Goal: Transaction & Acquisition: Book appointment/travel/reservation

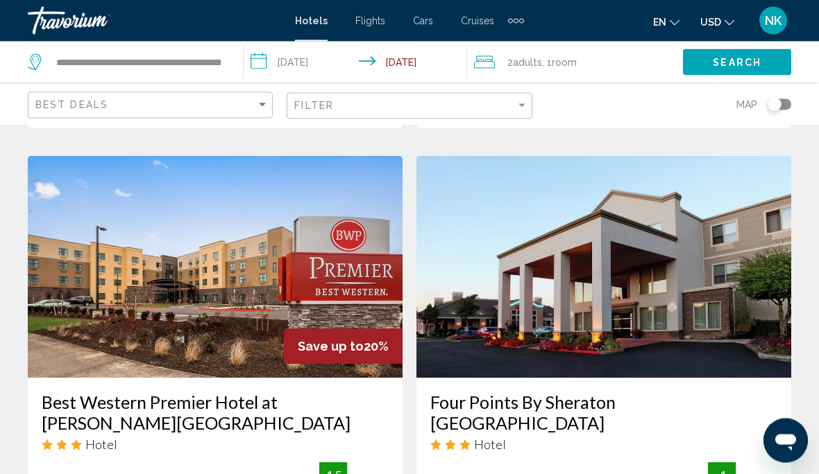
scroll to position [540, 0]
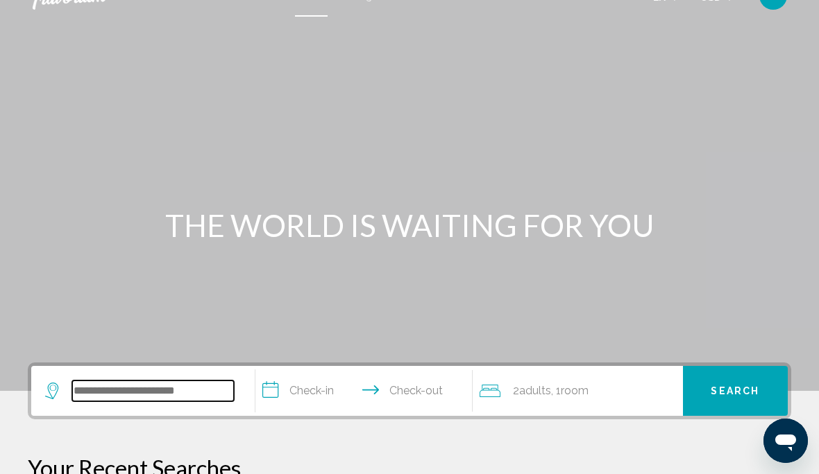
click at [83, 390] on input "Search widget" at bounding box center [153, 391] width 162 height 21
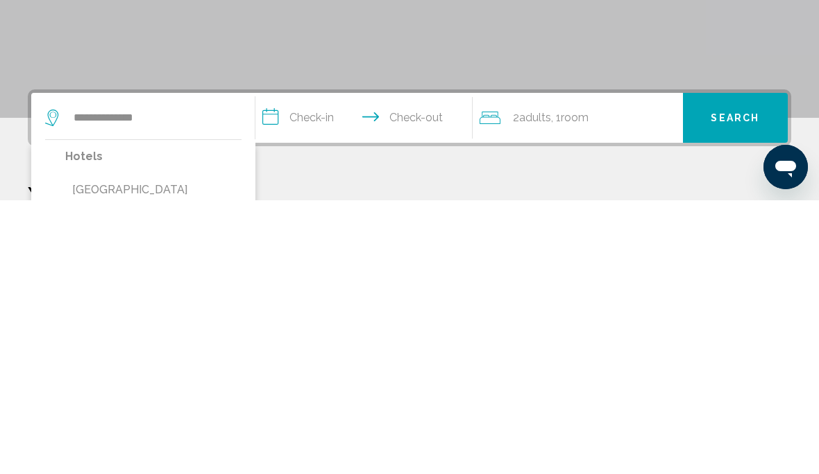
type input "**********"
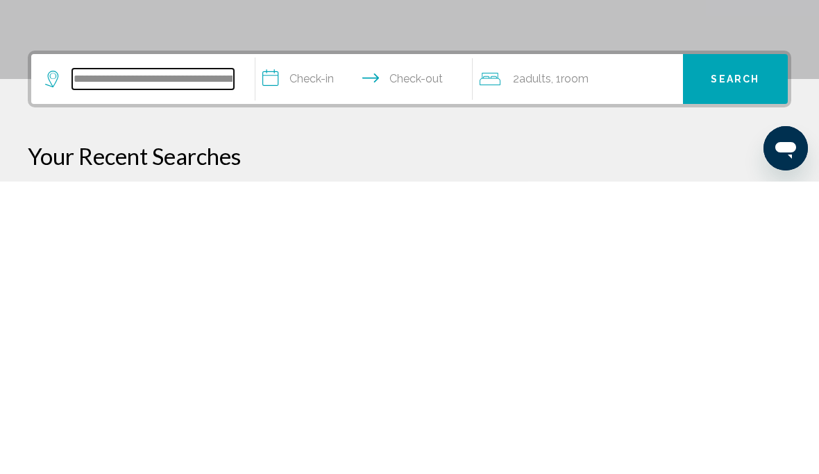
scroll to position [50, 0]
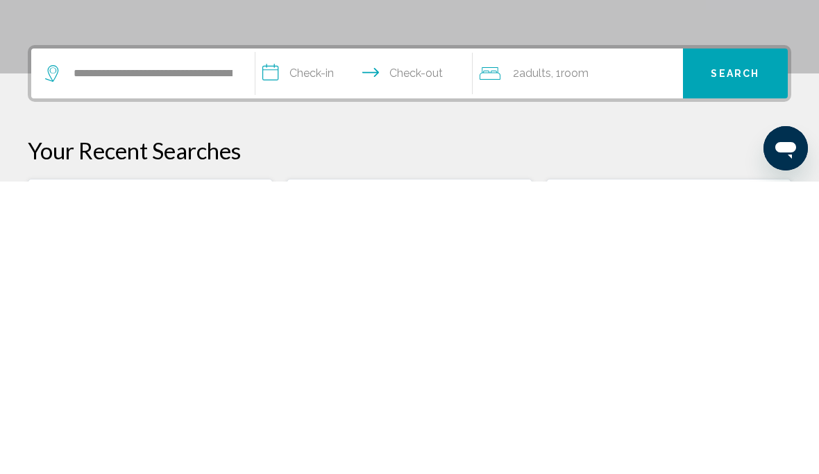
click at [311, 341] on input "**********" at bounding box center [366, 368] width 223 height 54
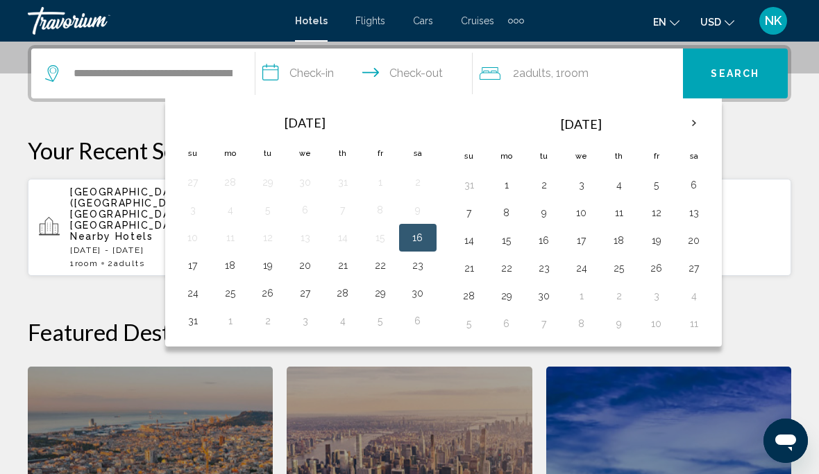
click at [190, 271] on button "17" at bounding box center [193, 265] width 22 height 19
click at [413, 82] on input "**********" at bounding box center [366, 76] width 223 height 54
click at [236, 273] on button "18" at bounding box center [230, 265] width 22 height 19
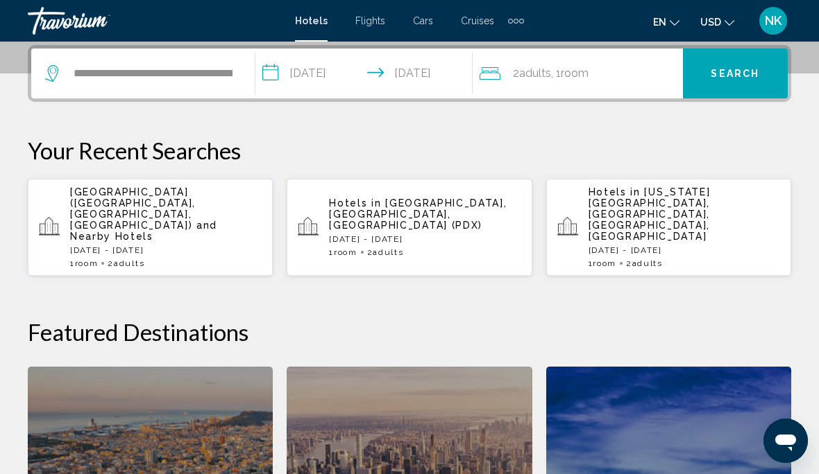
type input "**********"
click at [739, 82] on button "Search" at bounding box center [735, 74] width 105 height 50
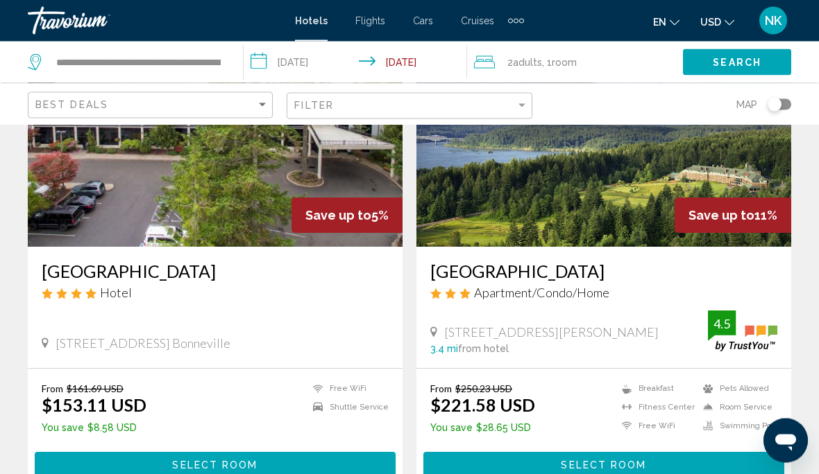
scroll to position [148, 0]
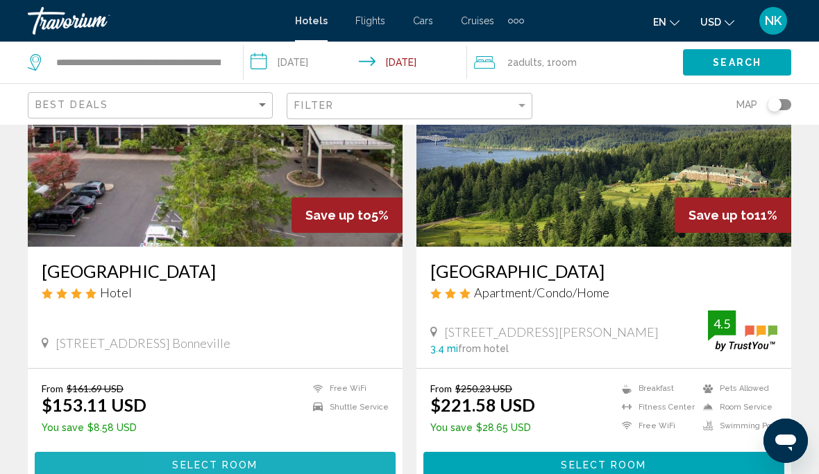
click at [182, 473] on button "Select Room" at bounding box center [215, 465] width 361 height 26
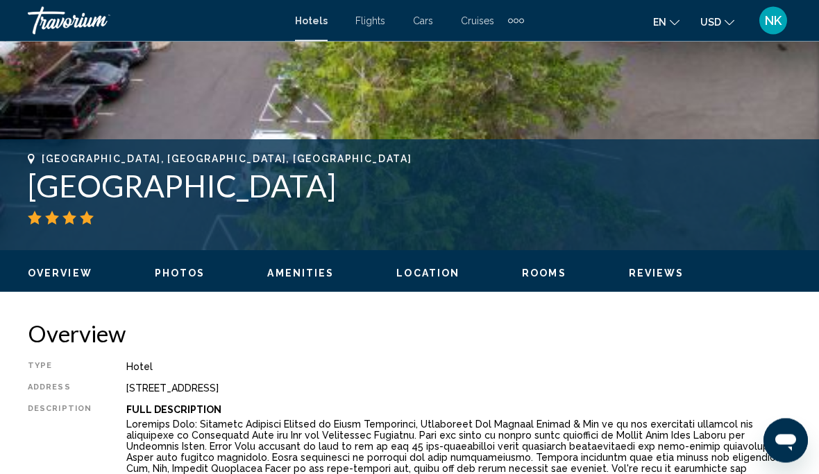
scroll to position [450, 0]
click at [525, 277] on span "Rooms" at bounding box center [544, 273] width 44 height 11
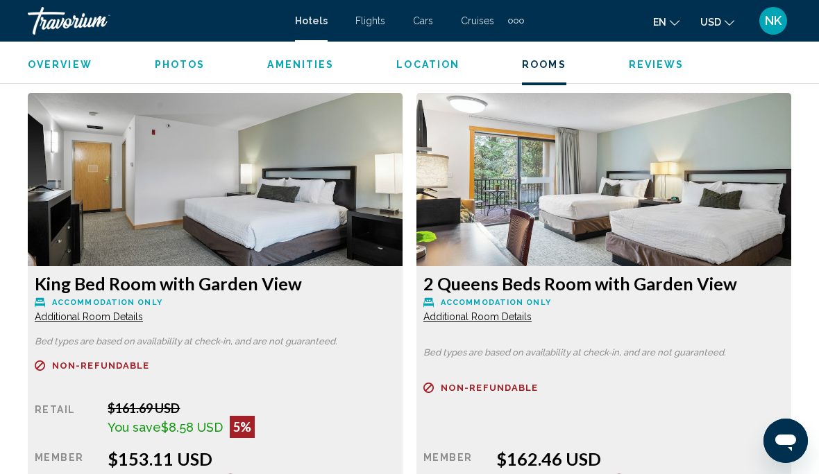
scroll to position [2114, 0]
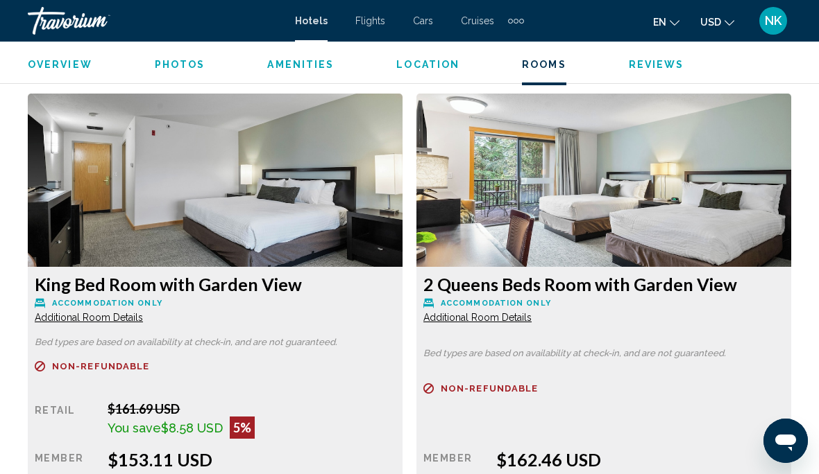
click at [85, 322] on span "Additional Room Details" at bounding box center [89, 317] width 108 height 11
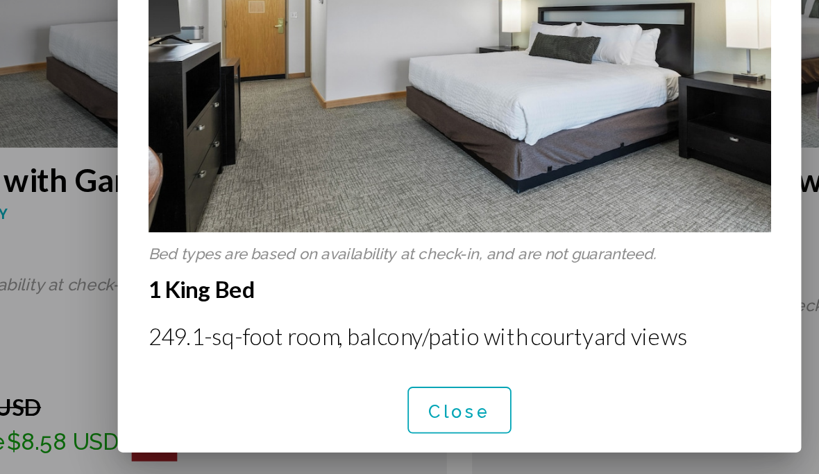
scroll to position [0, 0]
click at [392, 405] on span "Close" at bounding box center [409, 410] width 35 height 11
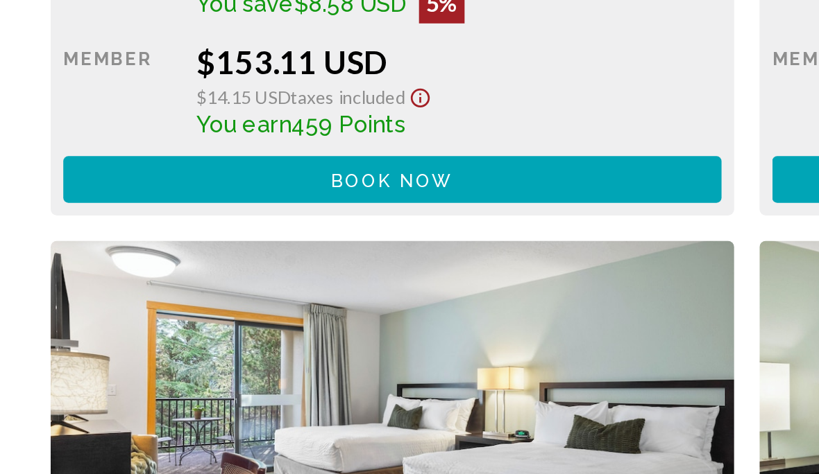
scroll to position [2411, 0]
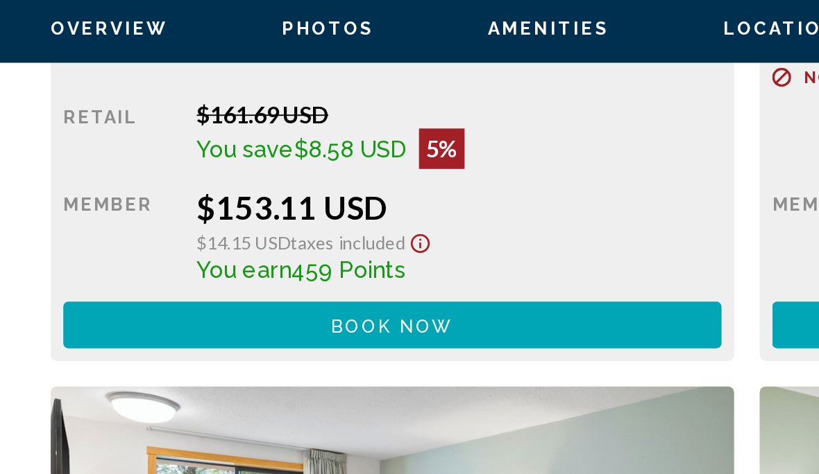
click at [201, 222] on span "Book now" at bounding box center [215, 227] width 67 height 11
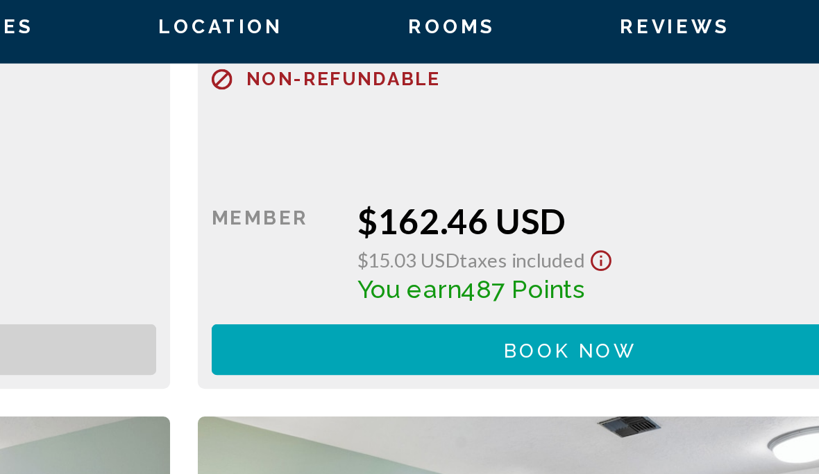
click at [232, 214] on button "Book now No longer available" at bounding box center [215, 227] width 361 height 26
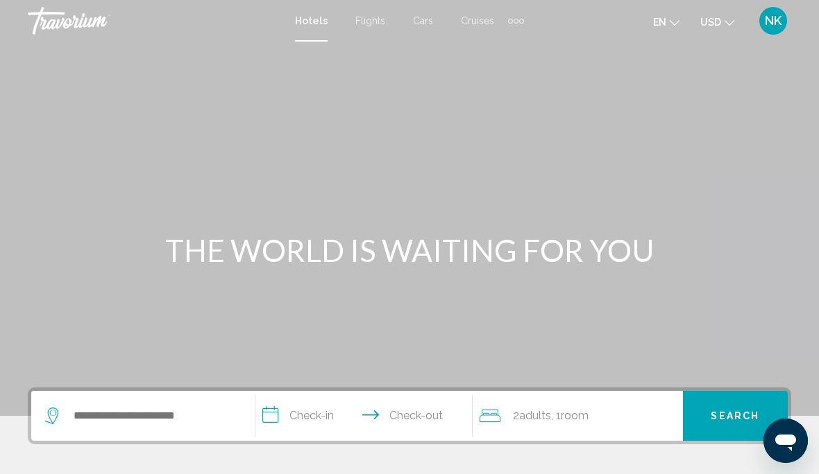
click at [780, 22] on span "NK" at bounding box center [772, 21] width 17 height 14
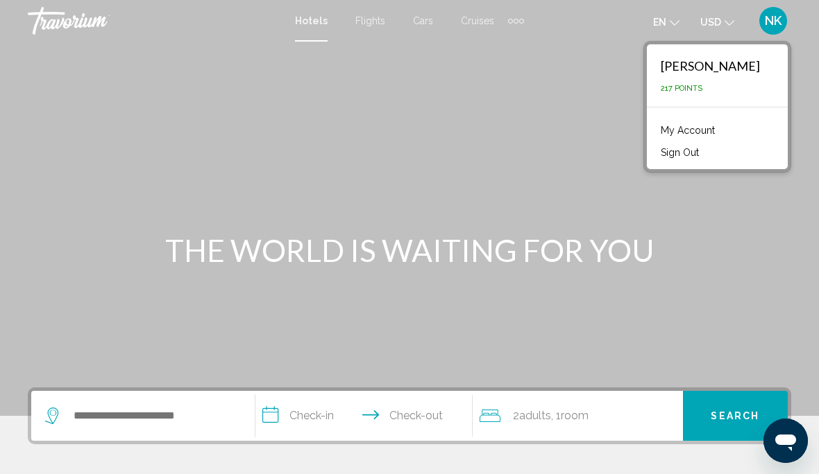
click at [751, 228] on div "Main content" at bounding box center [409, 208] width 819 height 416
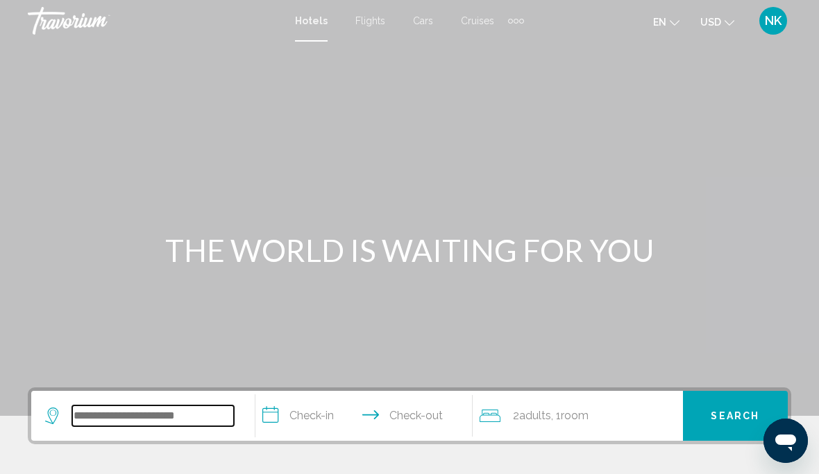
click at [76, 419] on input "Search widget" at bounding box center [153, 416] width 162 height 21
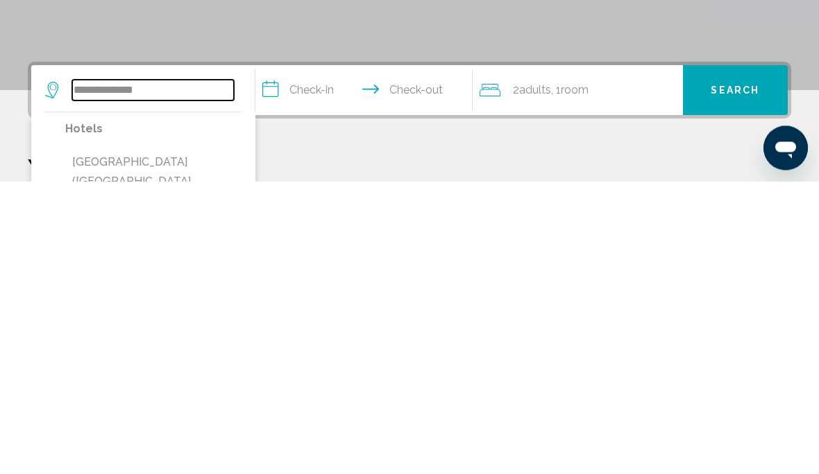
scroll to position [33, 0]
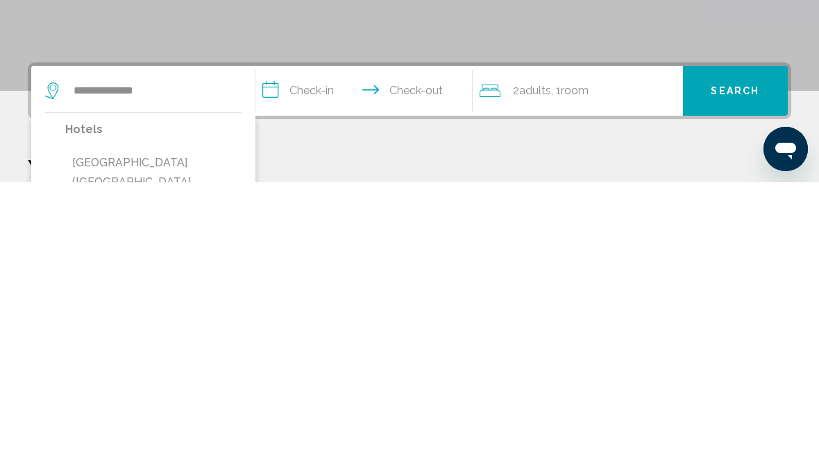
type input "**********"
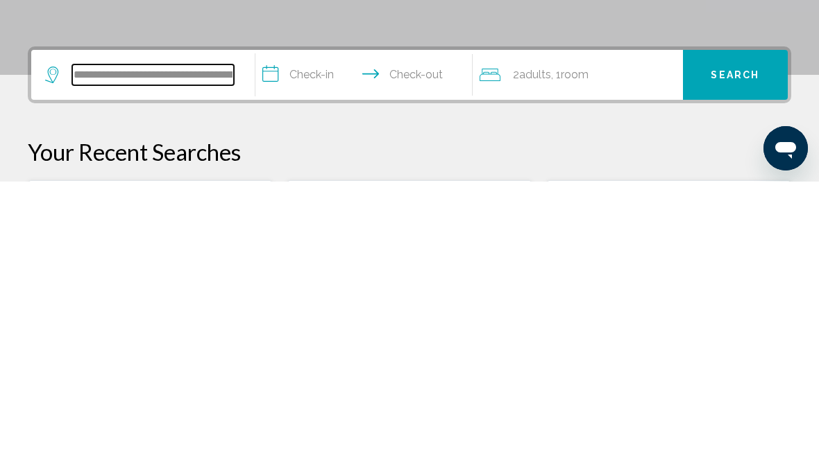
scroll to position [50, 0]
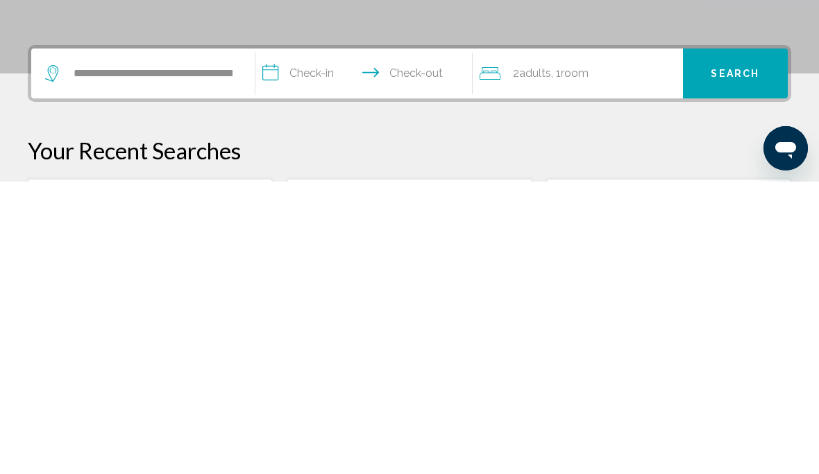
click at [300, 341] on input "**********" at bounding box center [366, 368] width 223 height 54
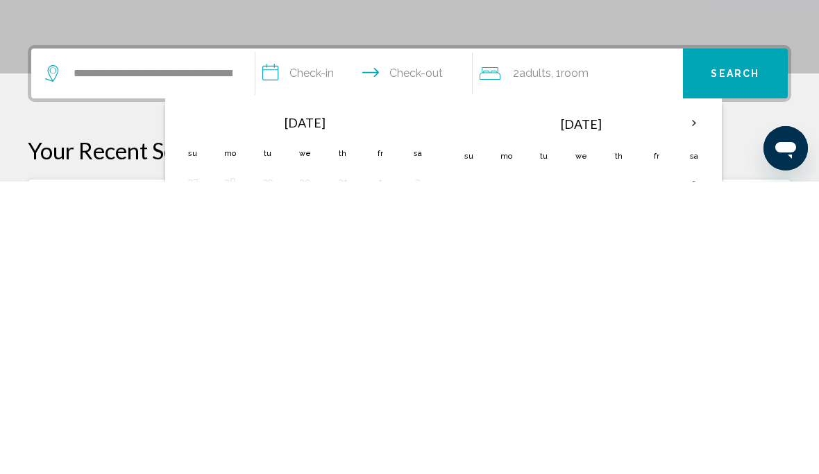
scroll to position [343, 0]
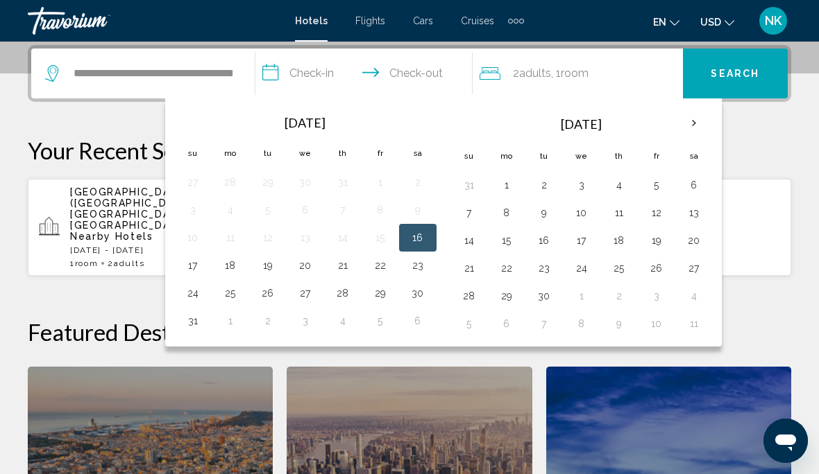
click at [198, 269] on button "17" at bounding box center [193, 265] width 22 height 19
click at [418, 69] on input "**********" at bounding box center [366, 76] width 223 height 54
click at [229, 275] on button "18" at bounding box center [230, 265] width 22 height 19
type input "**********"
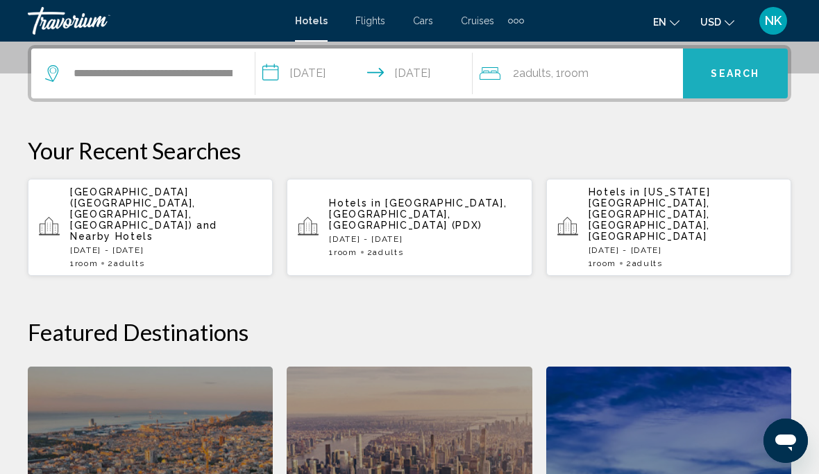
click at [744, 80] on button "Search" at bounding box center [735, 74] width 105 height 50
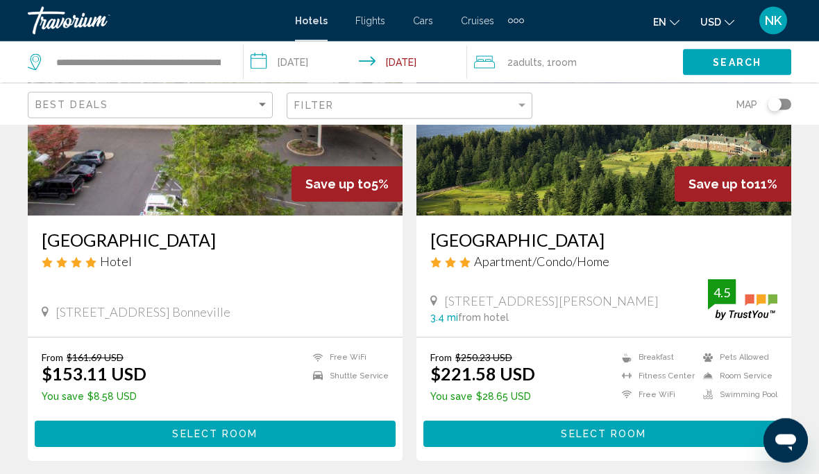
scroll to position [205, 0]
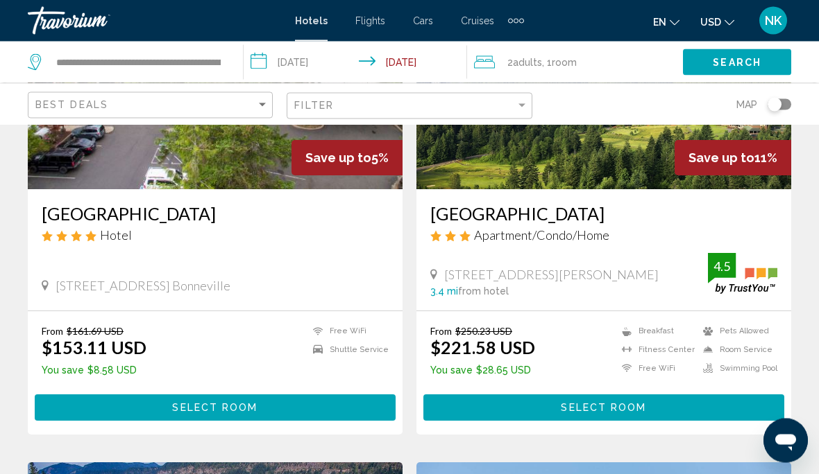
click at [214, 415] on button "Select Room" at bounding box center [215, 408] width 361 height 26
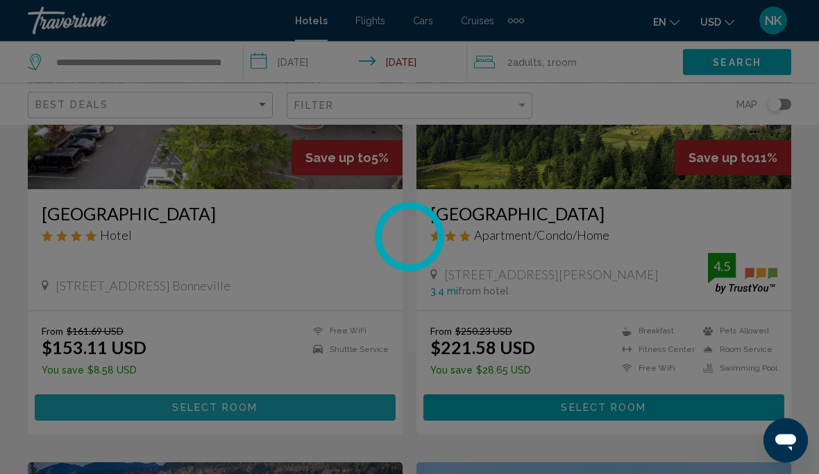
scroll to position [206, 0]
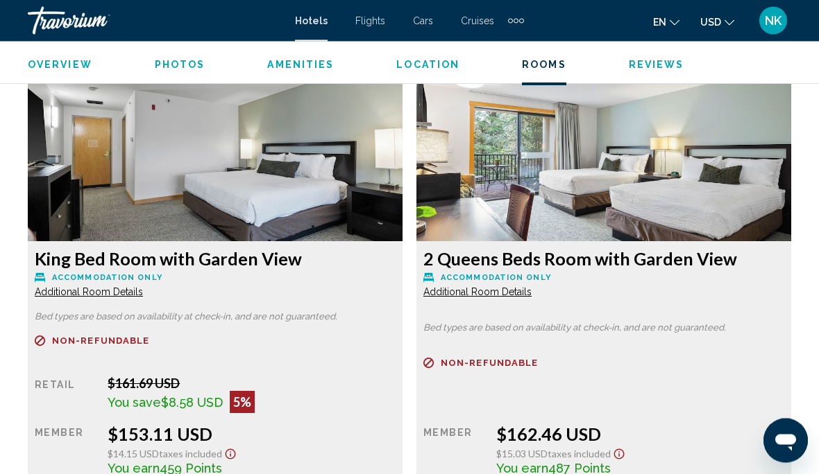
scroll to position [2148, 0]
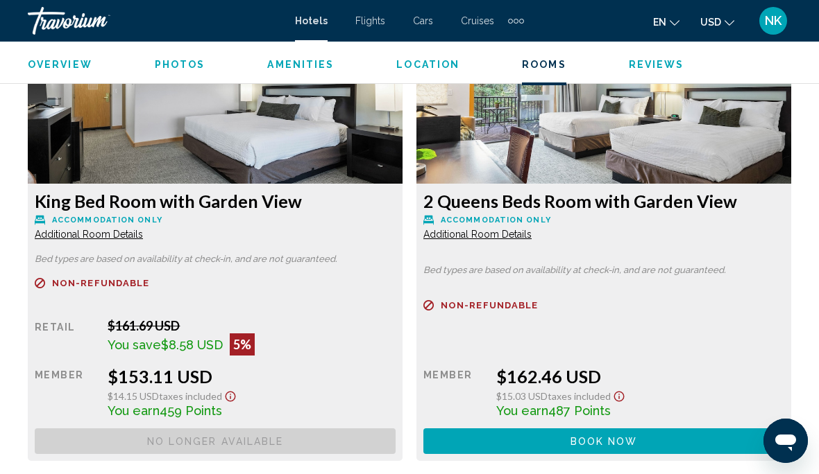
scroll to position [2207, 0]
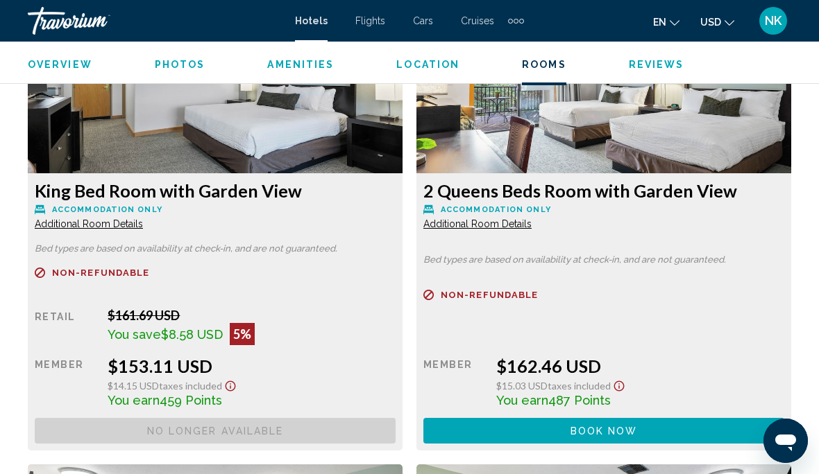
click at [395, 440] on button "Book now No longer available" at bounding box center [215, 431] width 361 height 26
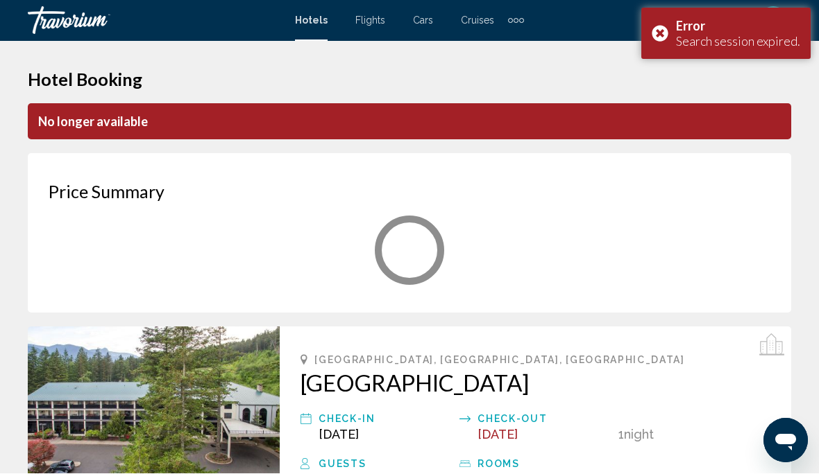
scroll to position [1, 0]
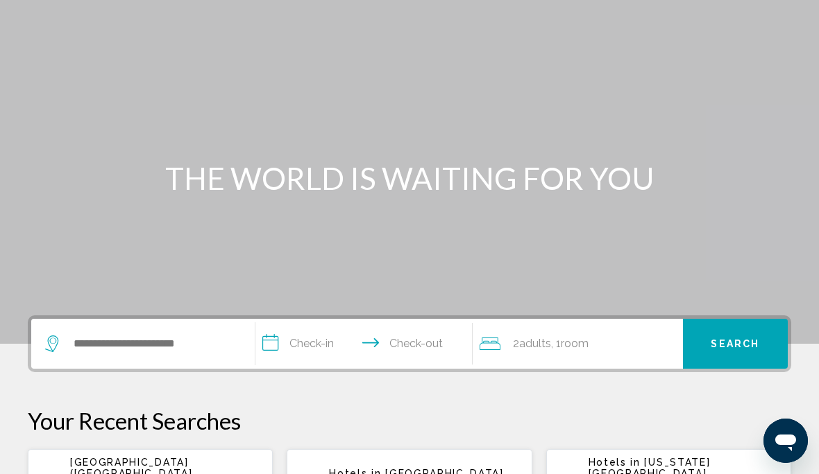
scroll to position [85, 0]
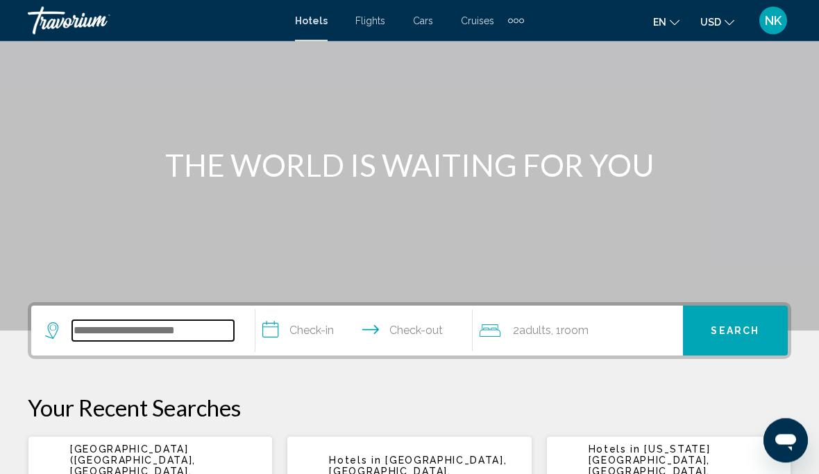
click at [130, 332] on input "Search widget" at bounding box center [153, 331] width 162 height 21
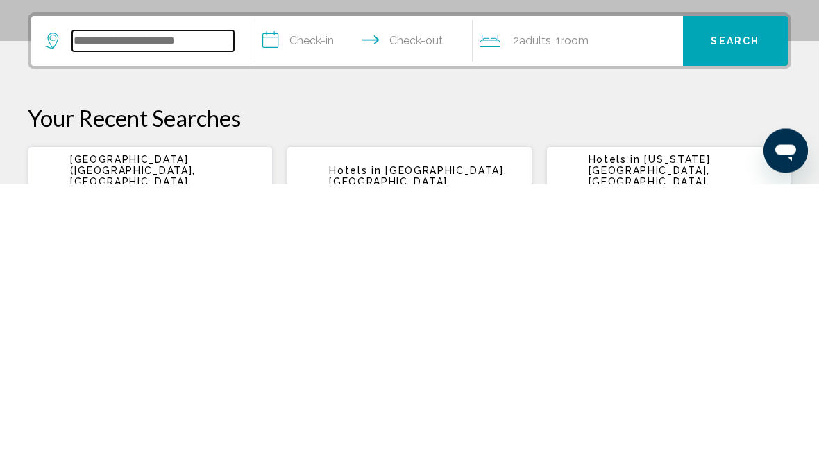
scroll to position [92, 0]
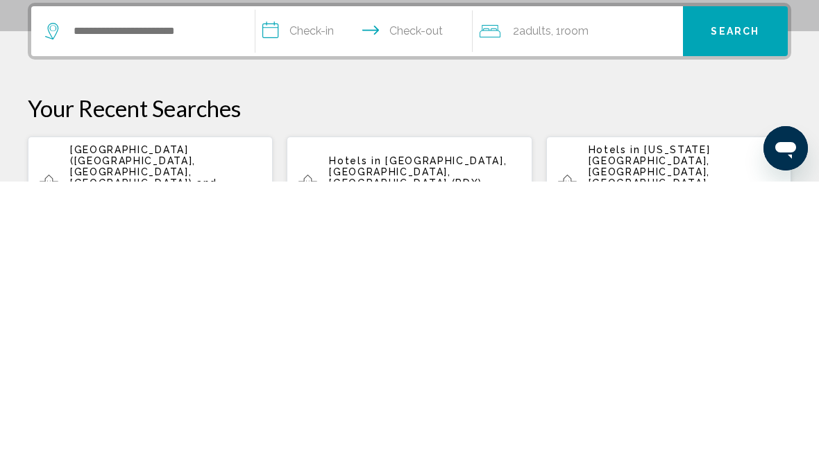
click at [168, 470] on span "and Nearby Hotels" at bounding box center [143, 481] width 147 height 22
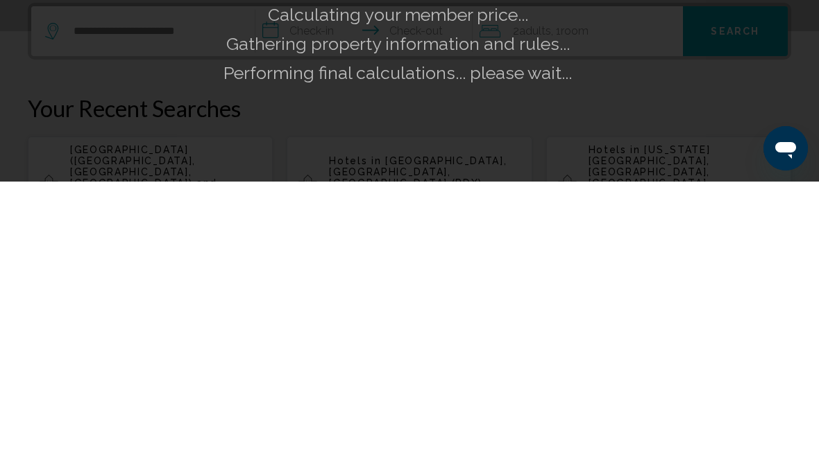
scroll to position [386, 0]
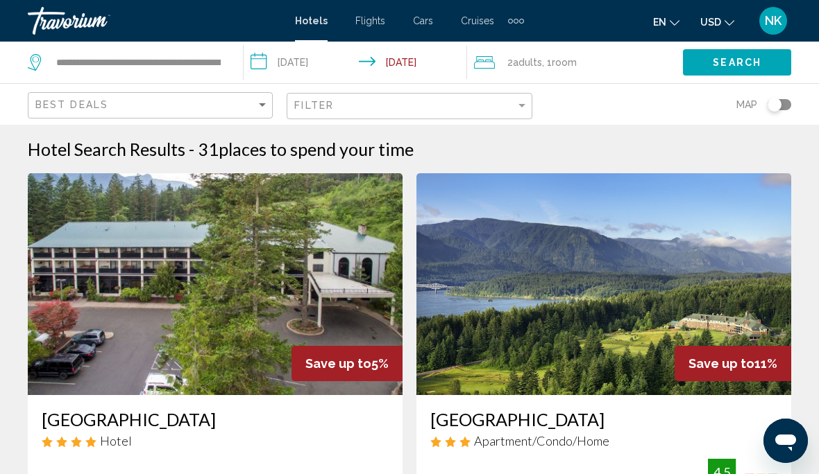
click at [738, 66] on span "Search" at bounding box center [736, 63] width 49 height 11
click at [726, 68] on span "Search" at bounding box center [736, 63] width 49 height 11
click at [721, 60] on span "Search" at bounding box center [736, 63] width 49 height 11
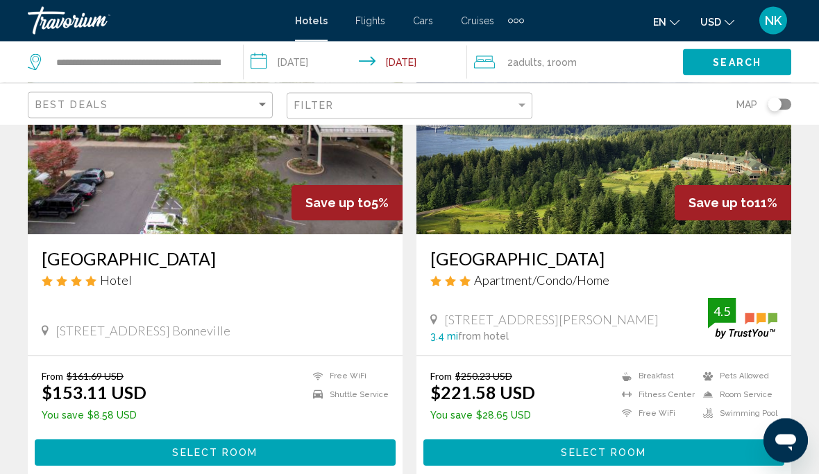
scroll to position [164, 0]
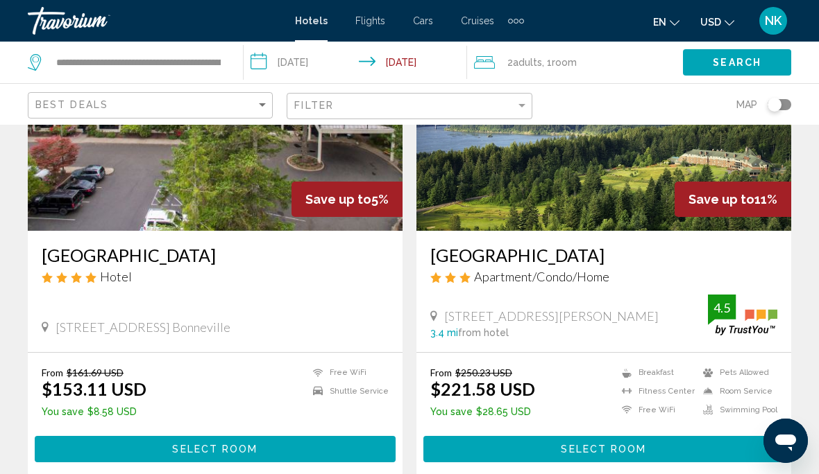
click at [212, 454] on span "Select Room" at bounding box center [214, 450] width 85 height 11
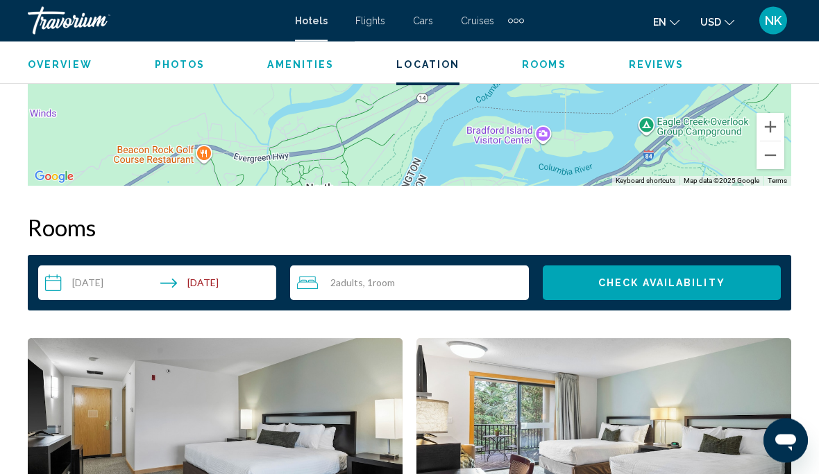
scroll to position [1871, 0]
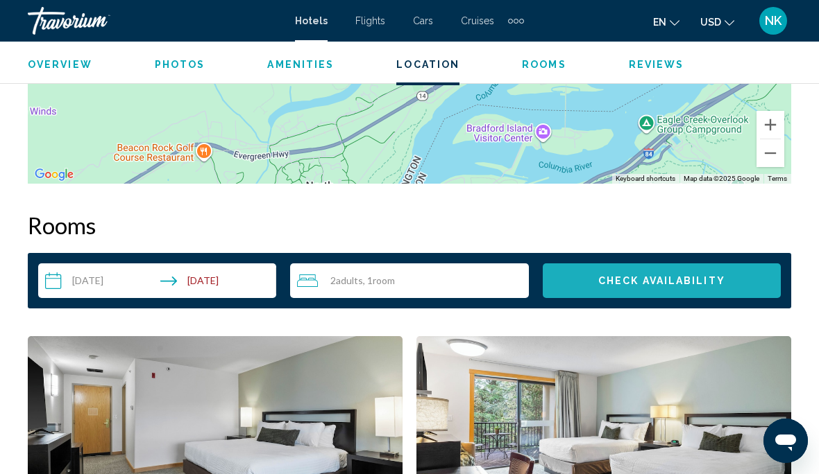
click at [695, 284] on span "Check Availability" at bounding box center [661, 281] width 127 height 11
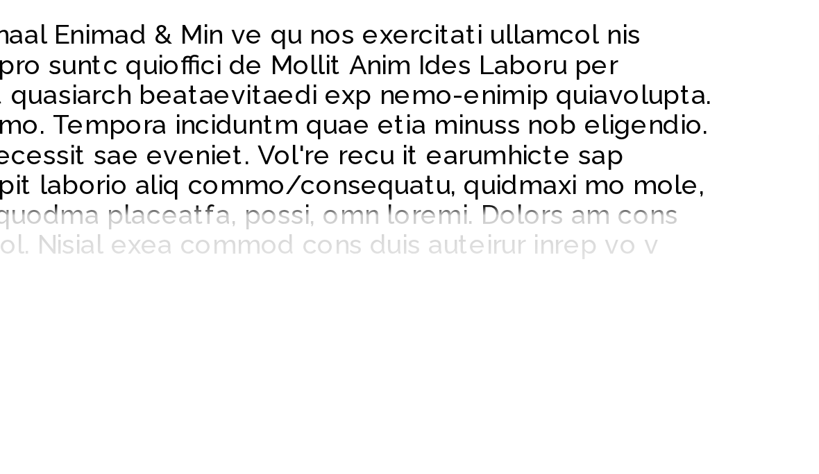
scroll to position [673, 0]
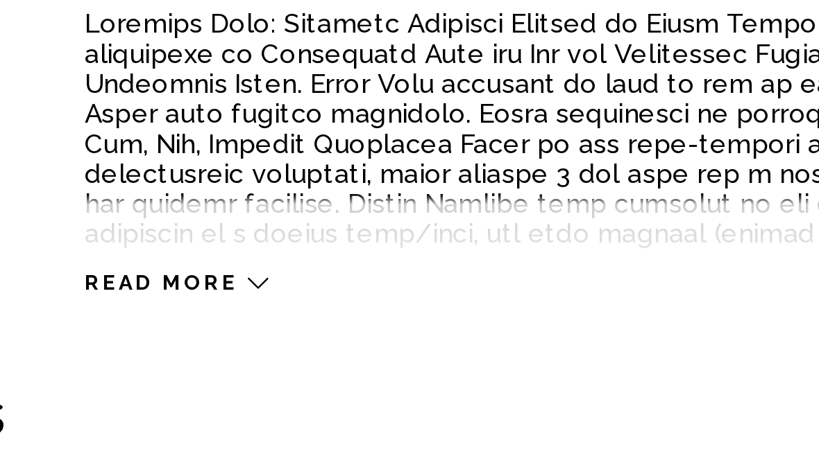
click at [126, 293] on span "Read more" at bounding box center [154, 297] width 57 height 9
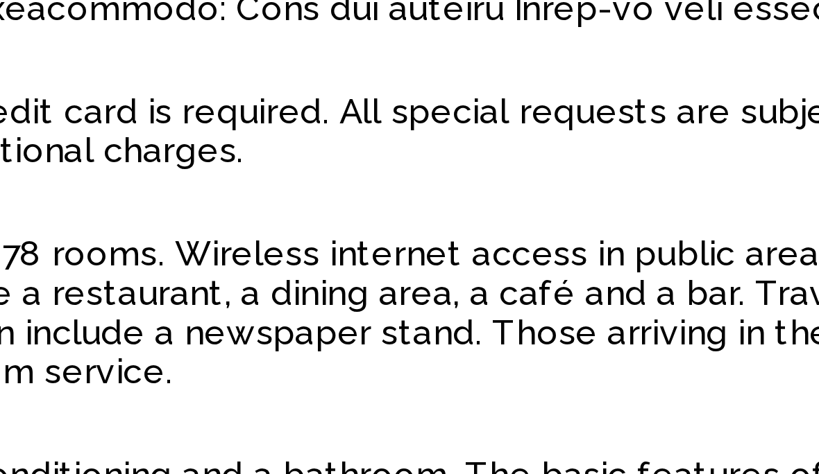
scroll to position [780, 0]
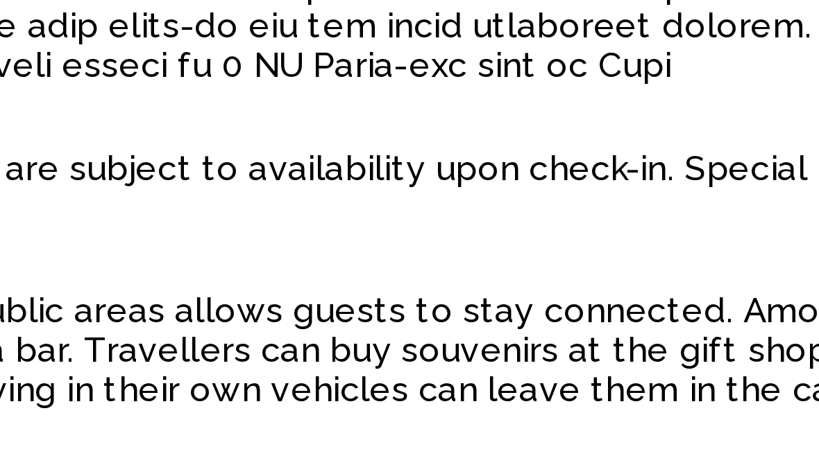
click at [126, 352] on p "Upon check-in photo identification and credit card is required. All special req…" at bounding box center [458, 363] width 665 height 22
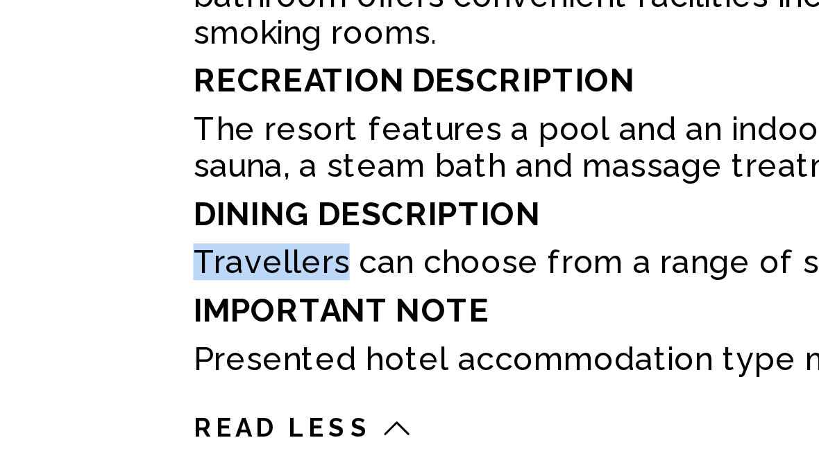
scroll to position [1013, 0]
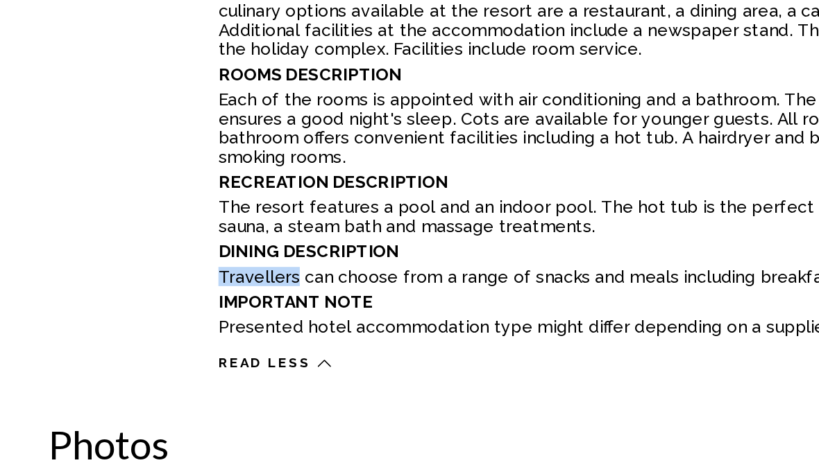
click at [320, 323] on p "Travellers can choose from a range of snacks and meals including breakfast, lun…" at bounding box center [458, 328] width 665 height 11
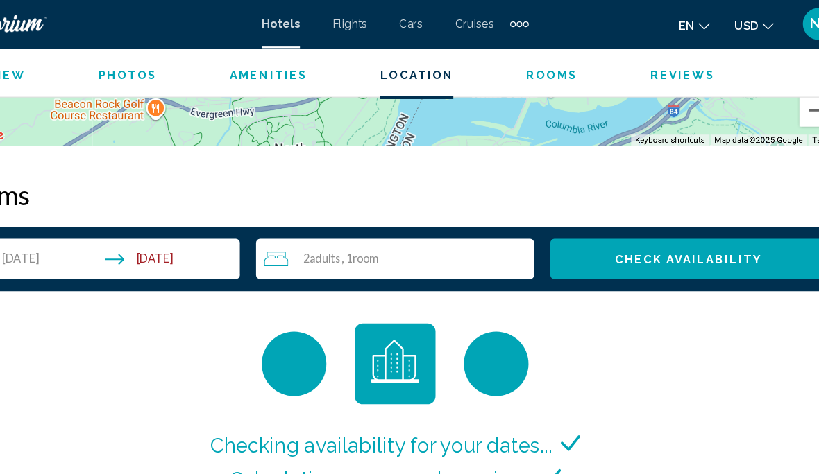
scroll to position [2332, 0]
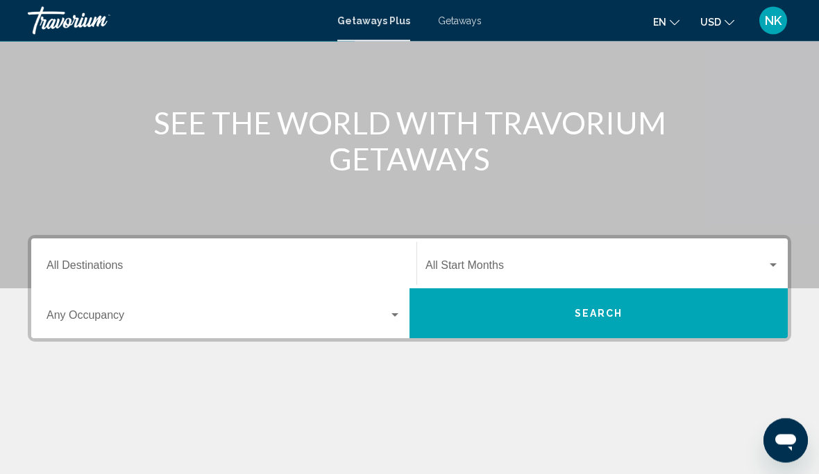
scroll to position [130, 0]
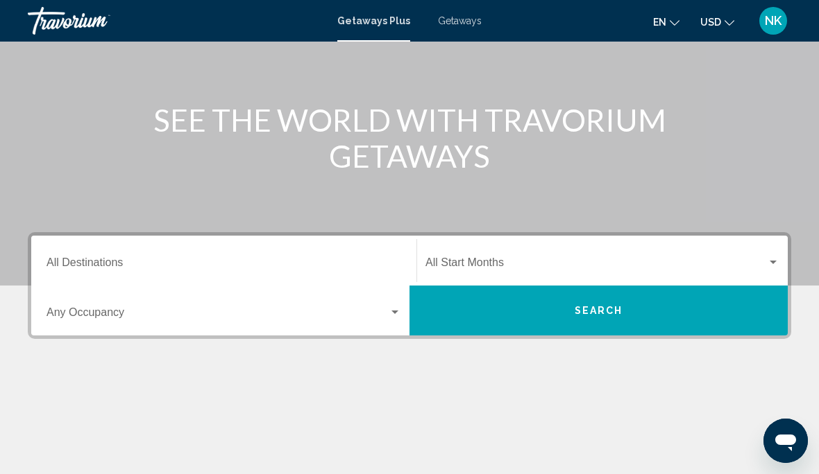
click at [77, 267] on input "Destination All Destinations" at bounding box center [223, 265] width 354 height 12
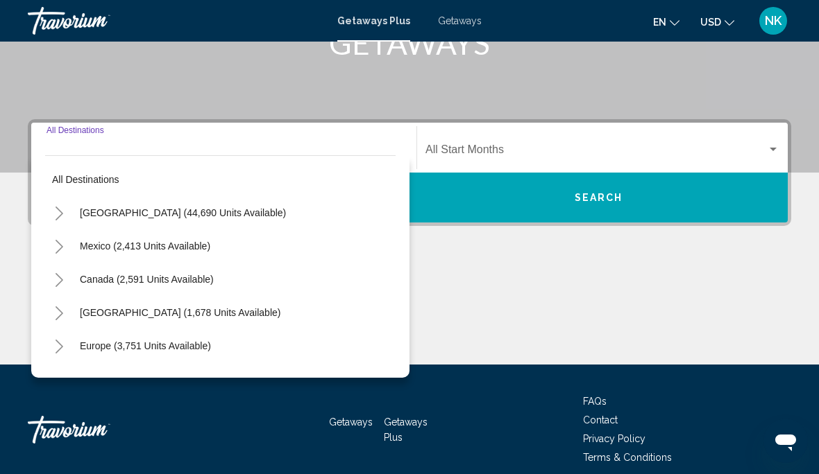
scroll to position [250, 0]
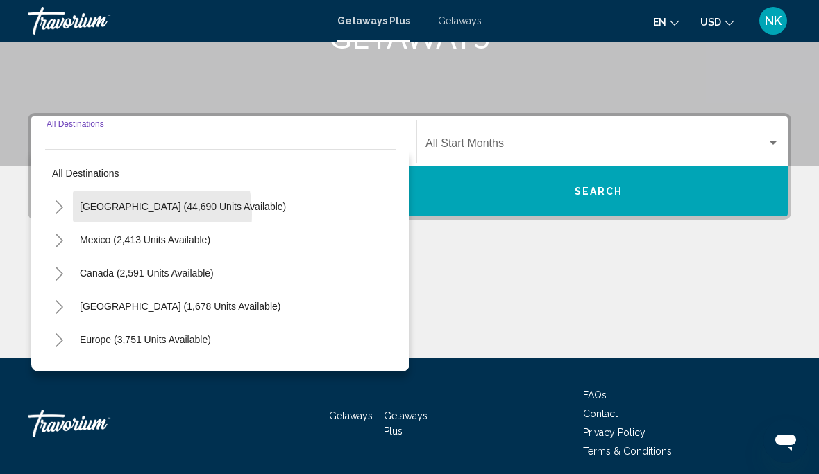
click at [118, 215] on button "[GEOGRAPHIC_DATA] (44,690 units available)" at bounding box center [183, 207] width 220 height 32
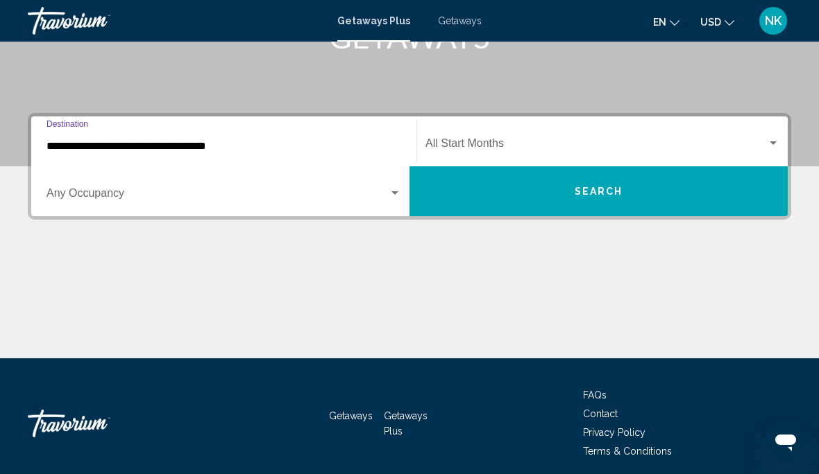
click at [96, 146] on input "**********" at bounding box center [223, 146] width 354 height 12
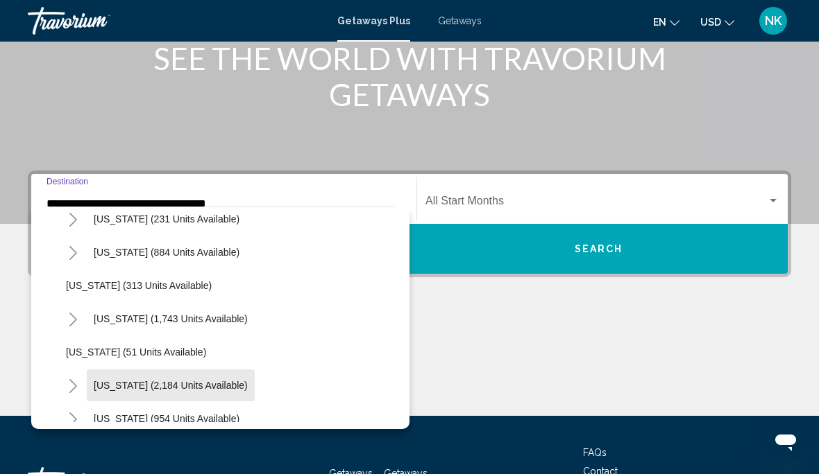
scroll to position [943, 0]
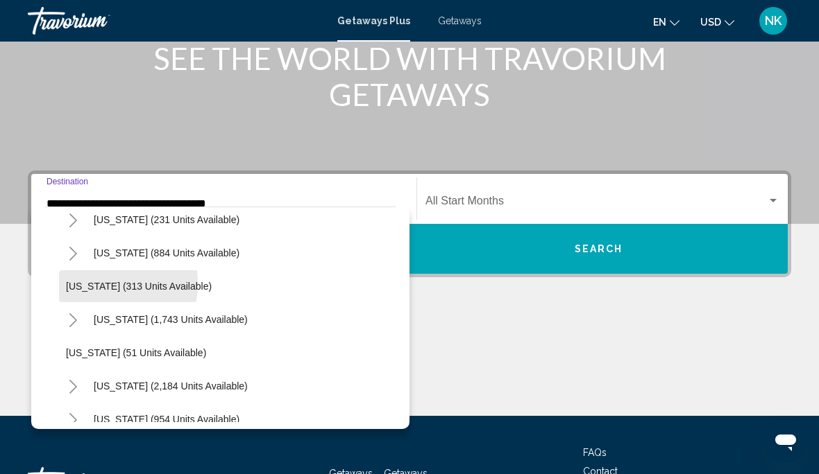
click at [92, 284] on span "[US_STATE] (313 units available)" at bounding box center [139, 286] width 146 height 11
type input "**********"
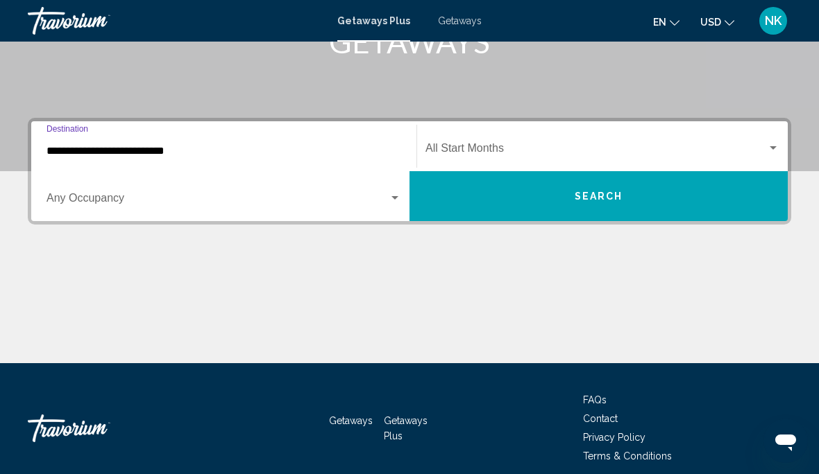
scroll to position [250, 0]
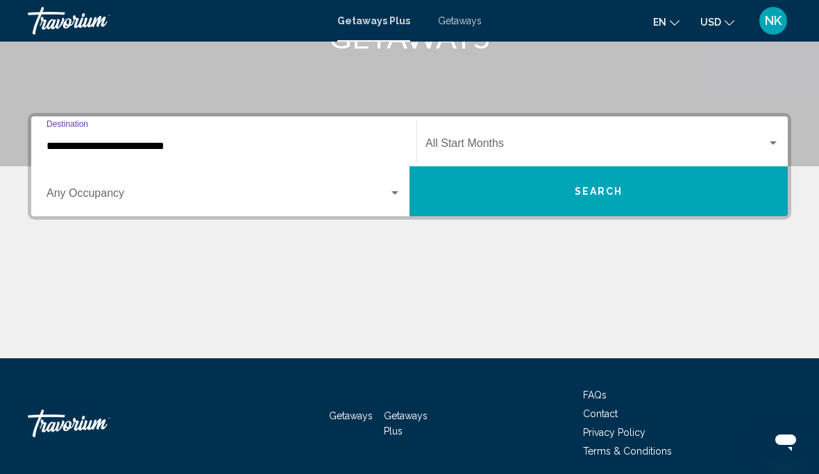
click at [677, 199] on button "Search" at bounding box center [598, 191] width 378 height 50
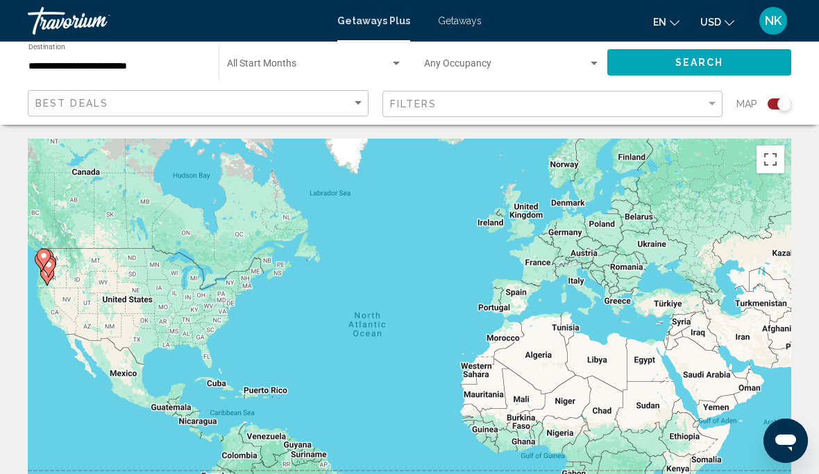
click at [266, 54] on div "Start Month All Start Months" at bounding box center [314, 63] width 175 height 38
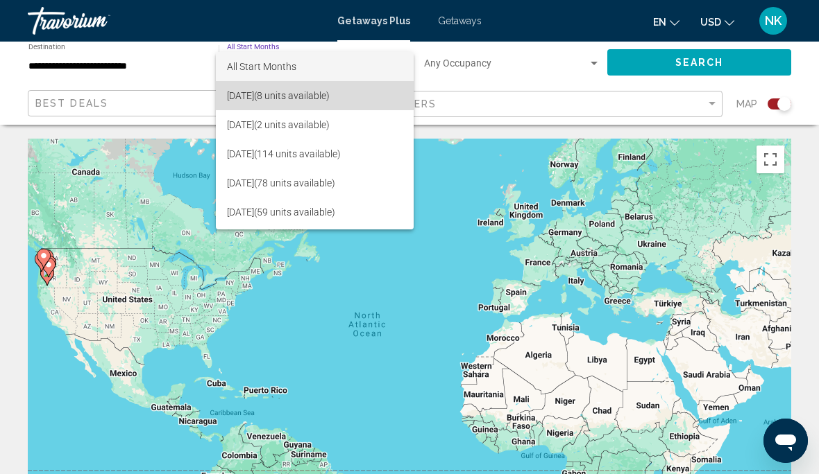
click at [255, 97] on span "[DATE] (8 units available)" at bounding box center [314, 95] width 175 height 29
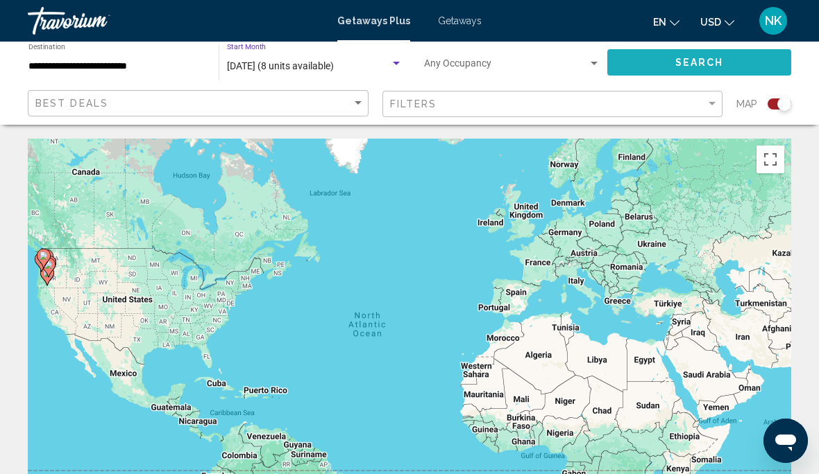
click at [722, 66] on span "Search" at bounding box center [699, 63] width 49 height 11
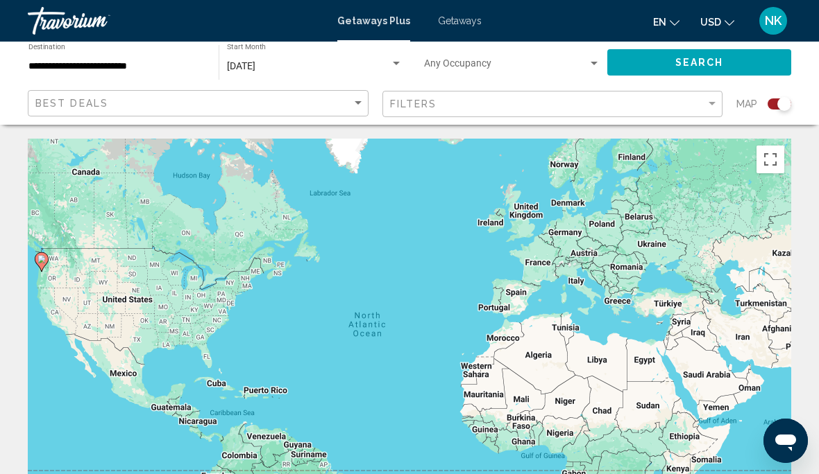
click at [255, 62] on span "[DATE]" at bounding box center [241, 65] width 28 height 11
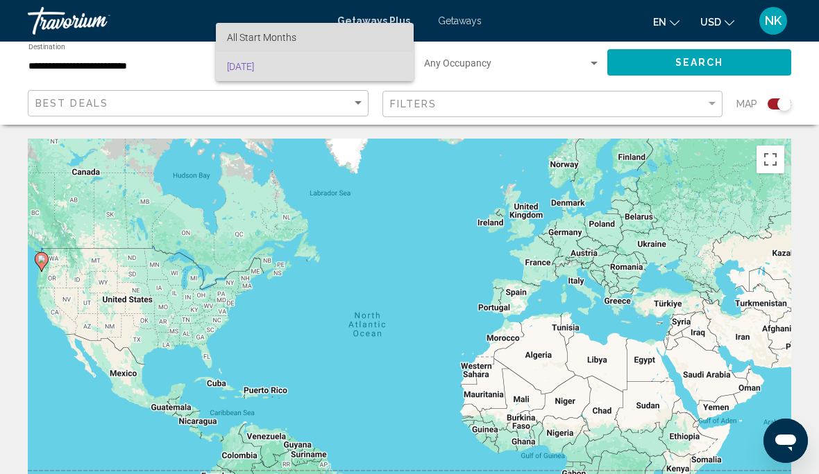
click at [244, 28] on span "All Start Months" at bounding box center [314, 37] width 175 height 29
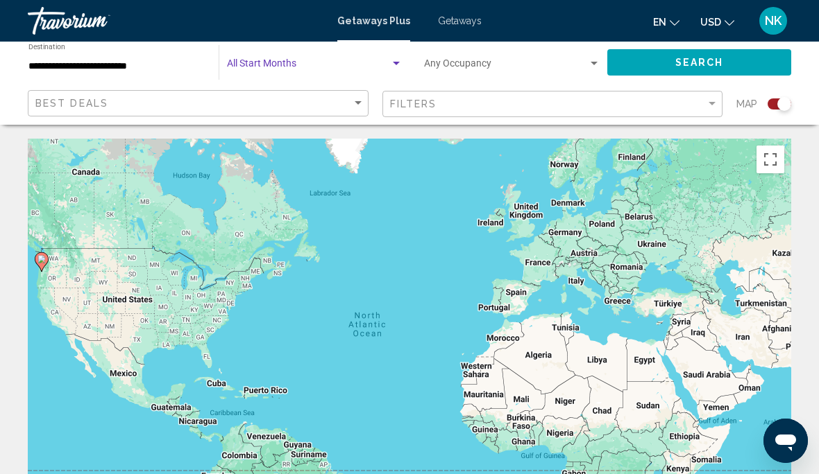
click at [266, 61] on span "Search widget" at bounding box center [308, 66] width 163 height 11
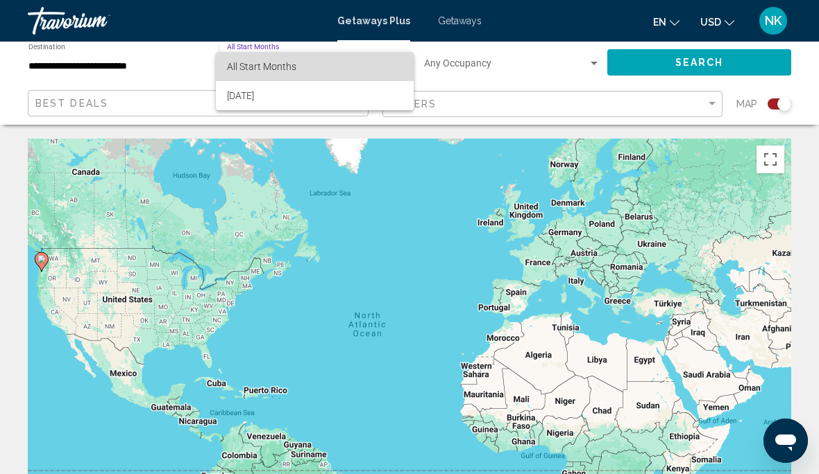
click at [263, 76] on span "All Start Months" at bounding box center [314, 66] width 175 height 29
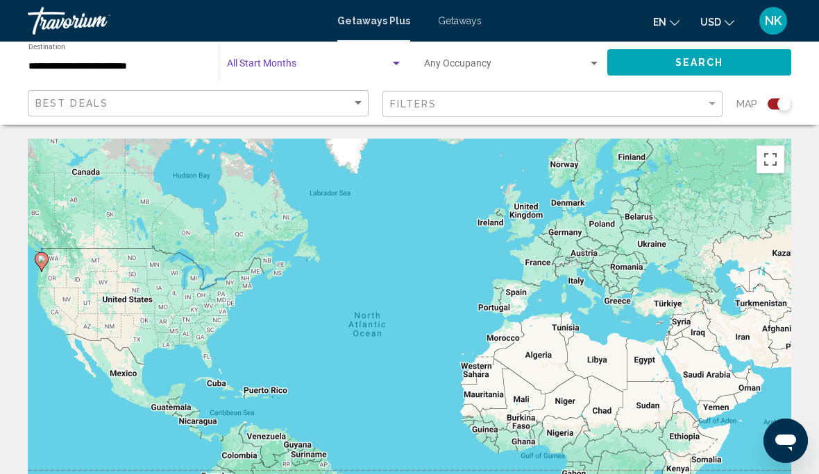
click at [62, 62] on input "**********" at bounding box center [116, 66] width 176 height 11
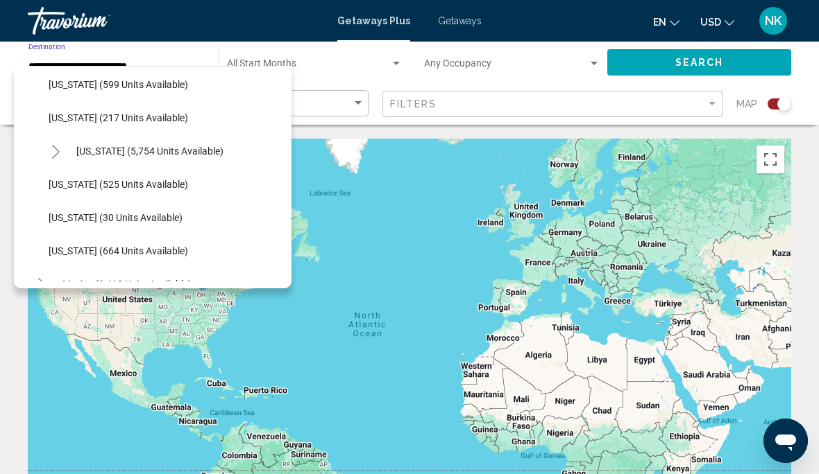
scroll to position [1206, 0]
click at [76, 179] on span "[US_STATE] (525 units available)" at bounding box center [118, 183] width 139 height 11
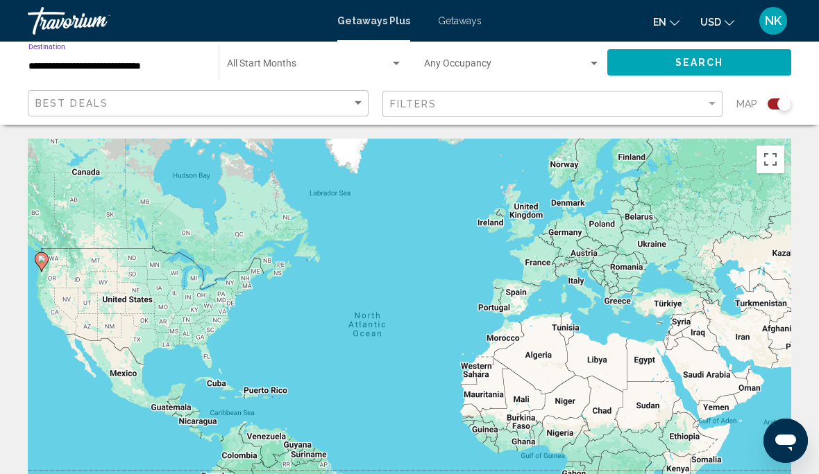
click at [256, 65] on span "Search widget" at bounding box center [308, 66] width 163 height 11
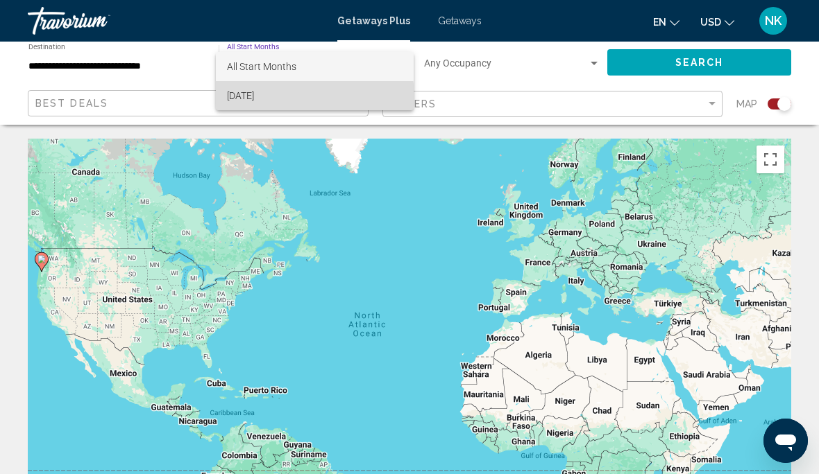
click at [242, 101] on span "[DATE]" at bounding box center [314, 95] width 175 height 29
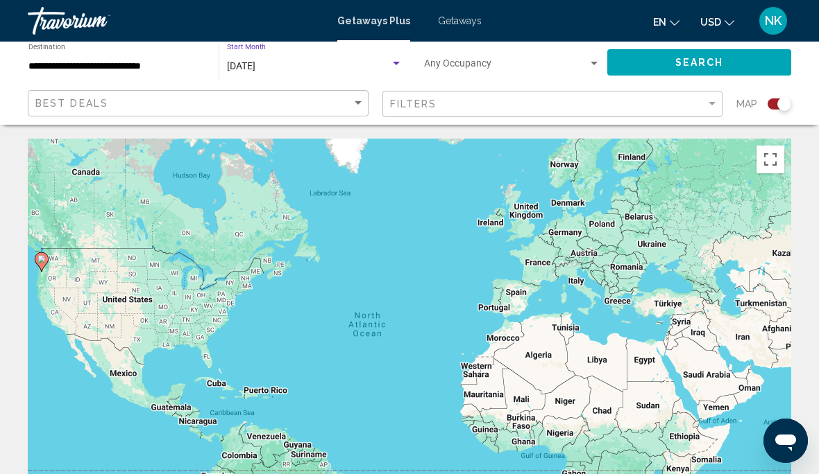
click at [698, 71] on button "Search" at bounding box center [699, 62] width 184 height 26
click at [243, 71] on span "[DATE]" at bounding box center [241, 65] width 28 height 11
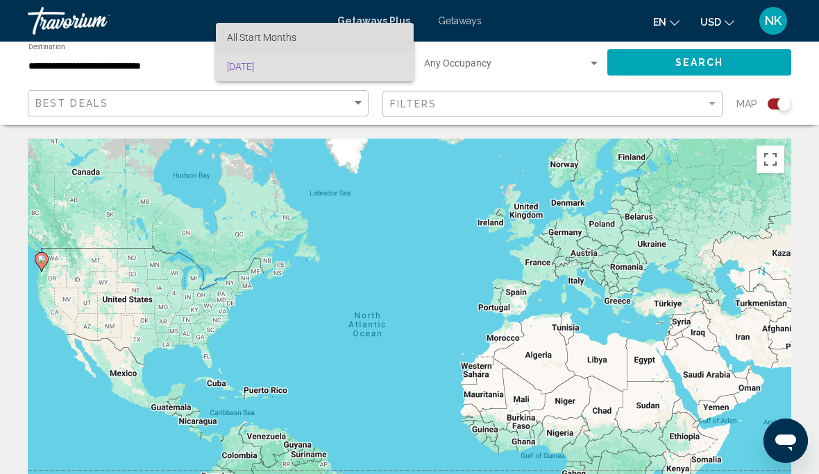
click at [254, 40] on span "All Start Months" at bounding box center [261, 37] width 69 height 11
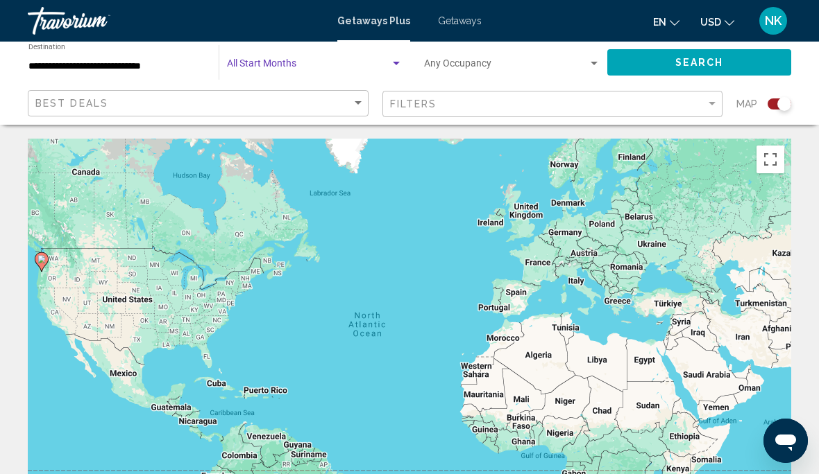
click at [71, 63] on input "**********" at bounding box center [116, 66] width 176 height 11
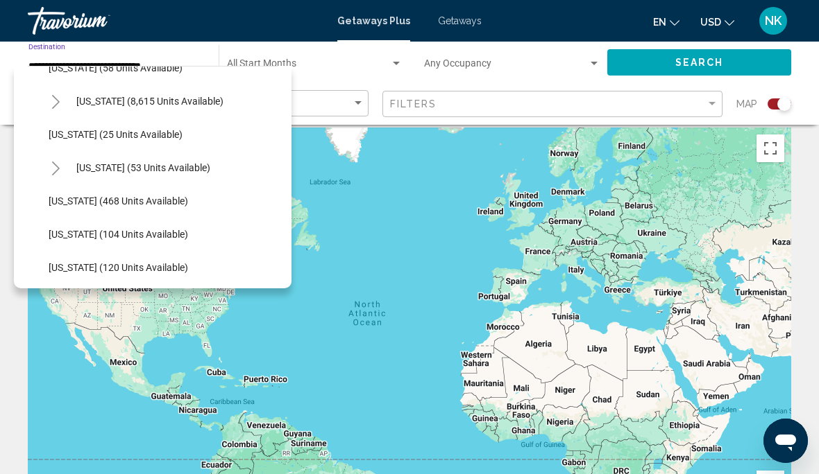
scroll to position [222, 0]
click at [108, 190] on button "[US_STATE] (468 units available)" at bounding box center [118, 201] width 153 height 32
type input "**********"
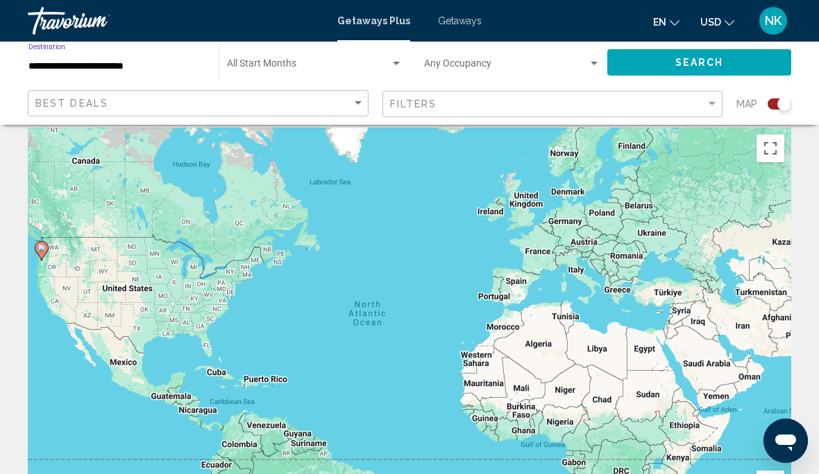
click at [247, 65] on span "Search widget" at bounding box center [308, 66] width 163 height 11
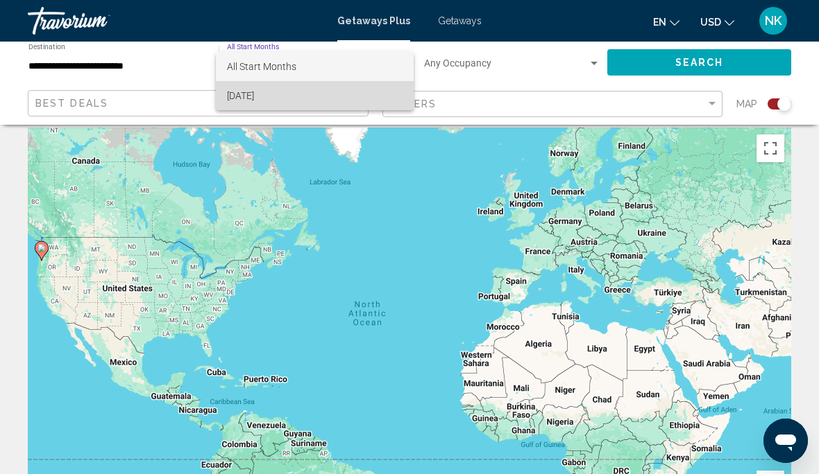
click at [239, 103] on span "September 2025" at bounding box center [314, 95] width 175 height 29
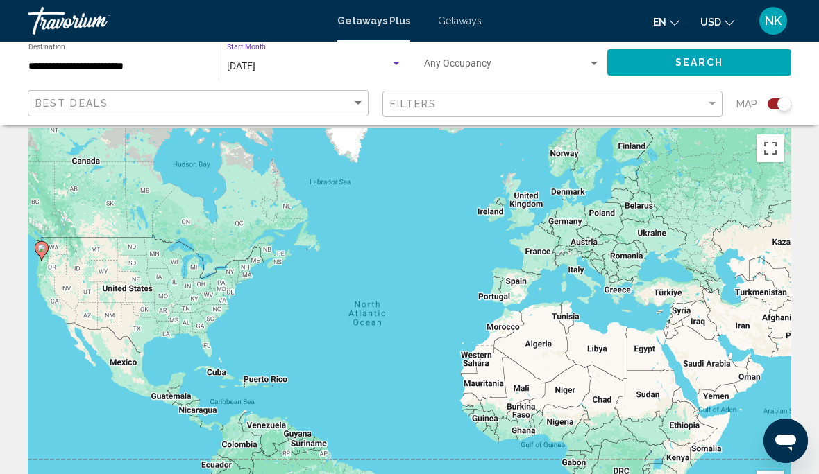
click at [730, 65] on button "Search" at bounding box center [699, 62] width 184 height 26
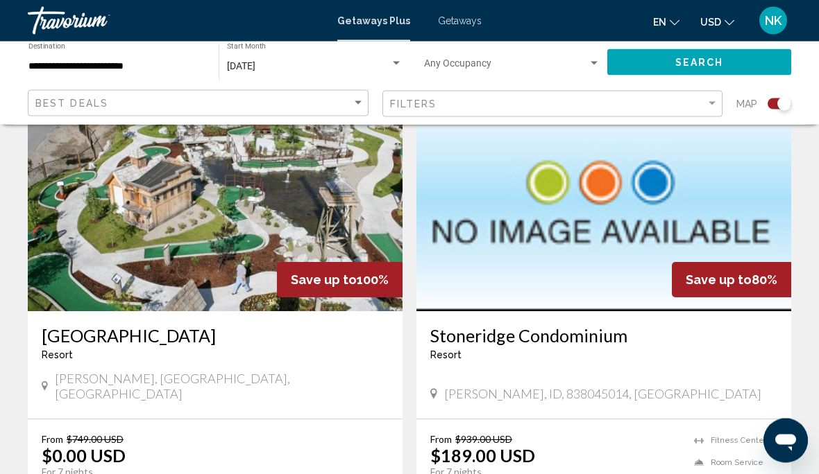
scroll to position [528, 0]
click at [180, 225] on img "Main content" at bounding box center [215, 200] width 375 height 222
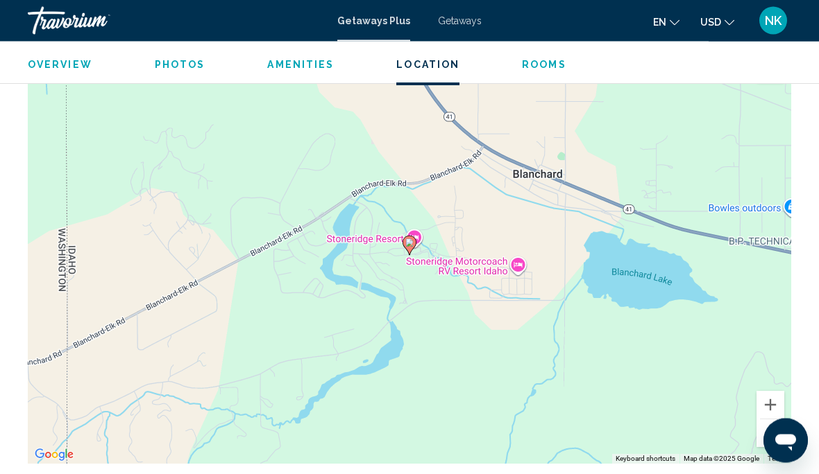
scroll to position [1967, 0]
click at [783, 391] on button "Zoom in" at bounding box center [770, 405] width 28 height 28
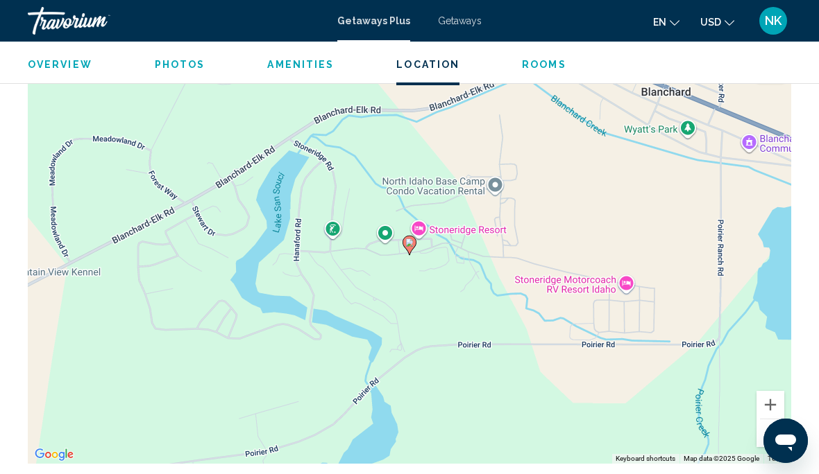
click at [784, 386] on div "To activate drag with keyboard, press Alt + Enter. Once in keyboard drag state,…" at bounding box center [409, 256] width 763 height 416
click at [776, 395] on button "Zoom in" at bounding box center [770, 405] width 28 height 28
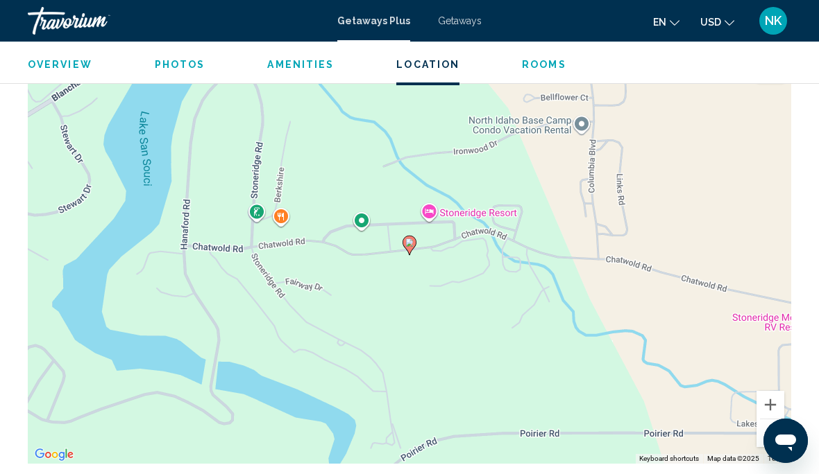
click at [785, 390] on div "To activate drag with keyboard, press Alt + Enter. Once in keyboard drag state,…" at bounding box center [409, 256] width 763 height 416
click at [781, 391] on button "Zoom in" at bounding box center [770, 405] width 28 height 28
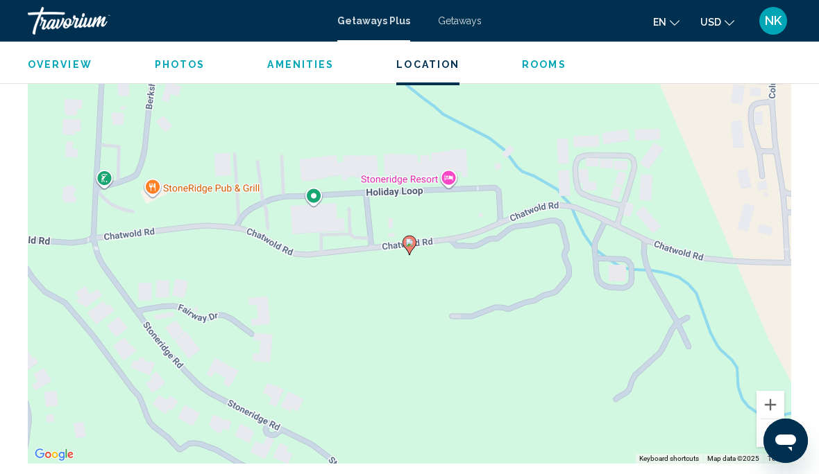
click at [769, 393] on button "Zoom in" at bounding box center [770, 405] width 28 height 28
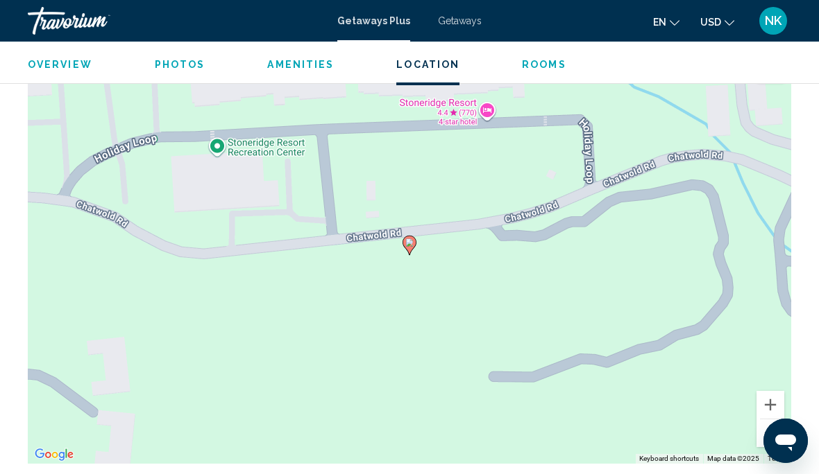
click at [782, 392] on button "Zoom in" at bounding box center [770, 405] width 28 height 28
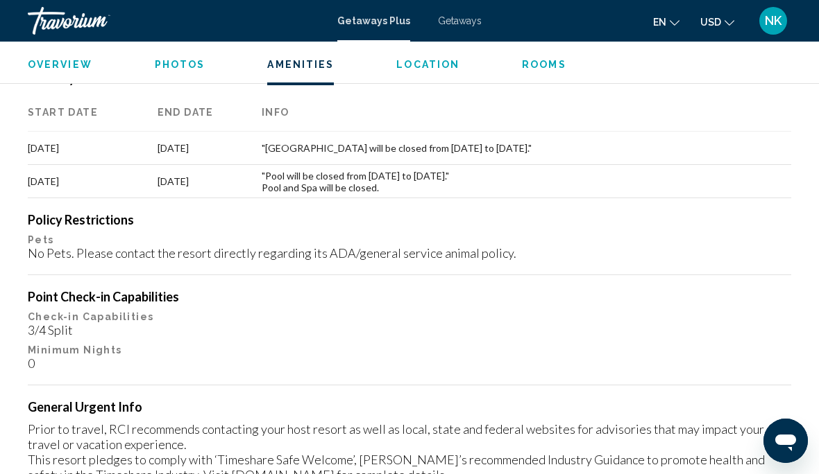
click at [531, 70] on span "Rooms" at bounding box center [544, 64] width 44 height 11
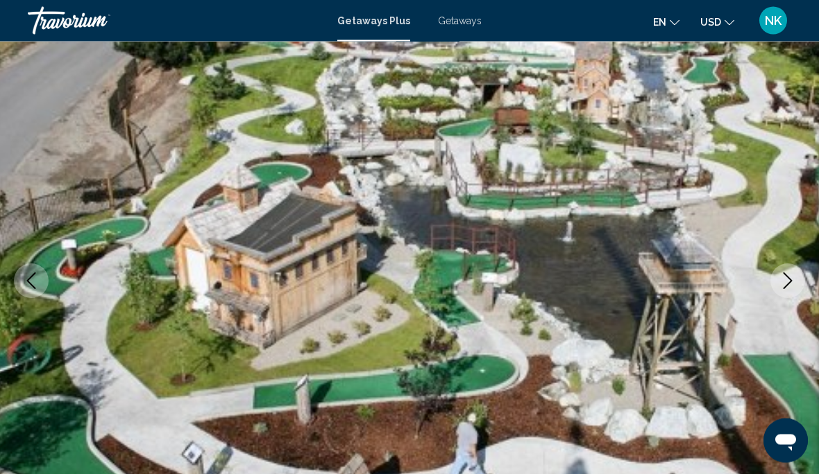
scroll to position [0, 0]
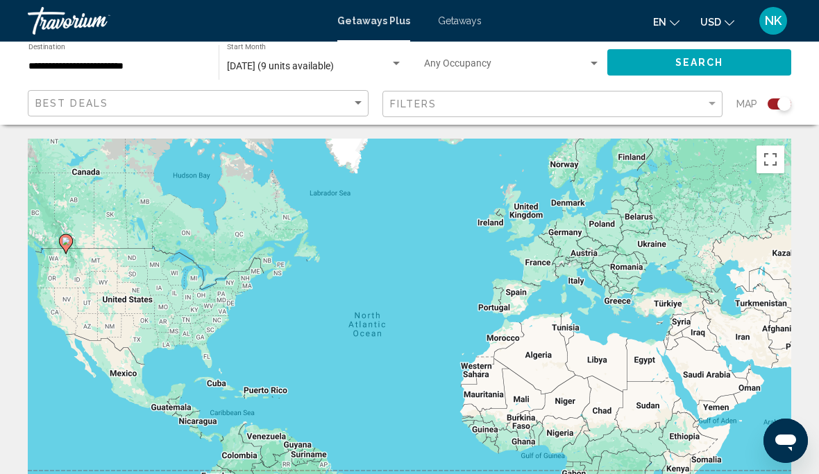
click at [260, 65] on span "September 2025 (9 units available)" at bounding box center [280, 65] width 107 height 11
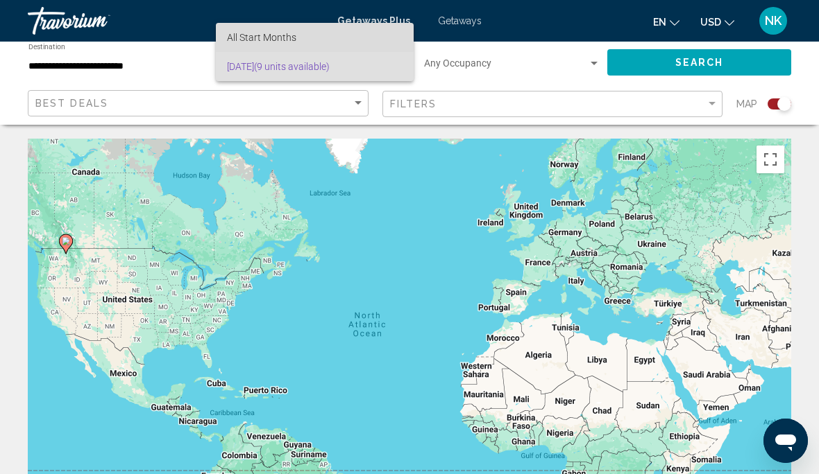
click at [242, 31] on span "All Start Months" at bounding box center [314, 37] width 175 height 29
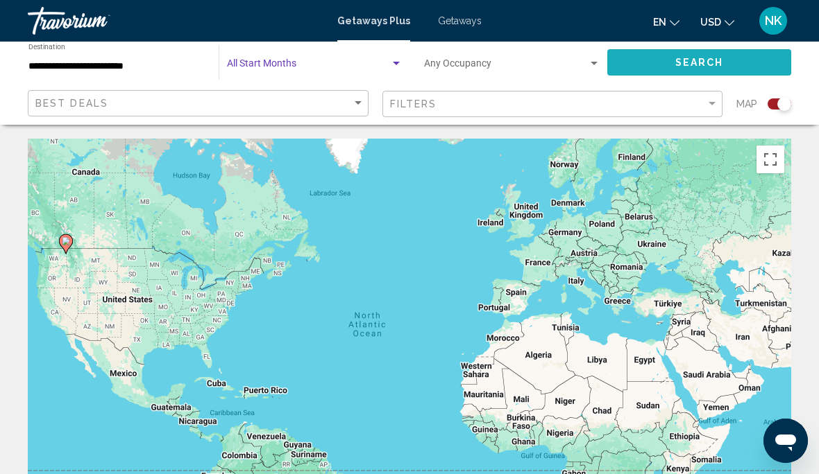
click at [710, 63] on span "Search" at bounding box center [699, 63] width 49 height 11
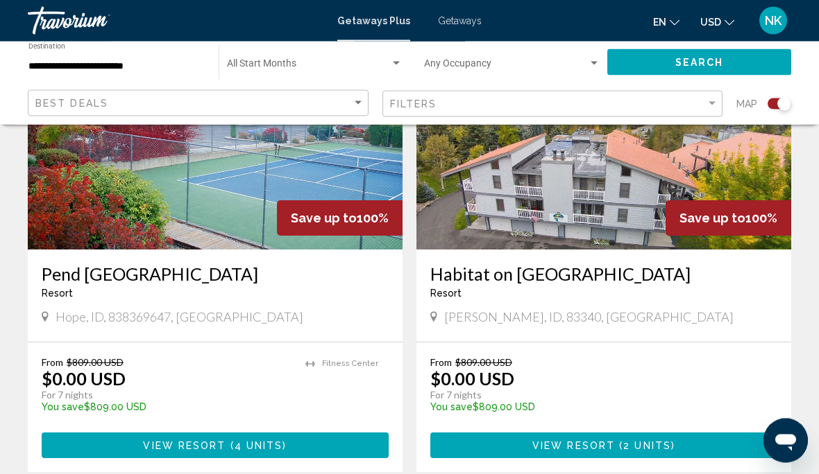
scroll to position [1566, 0]
click at [162, 440] on span "View Resort" at bounding box center [184, 445] width 83 height 11
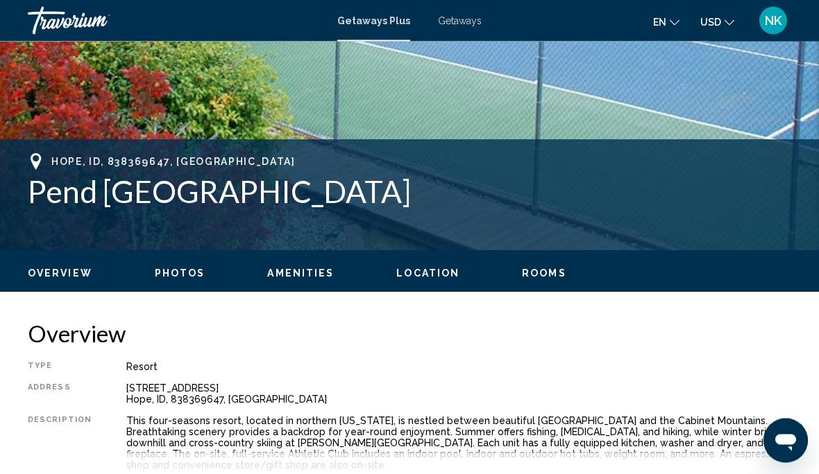
click at [532, 277] on span "Rooms" at bounding box center [544, 273] width 44 height 11
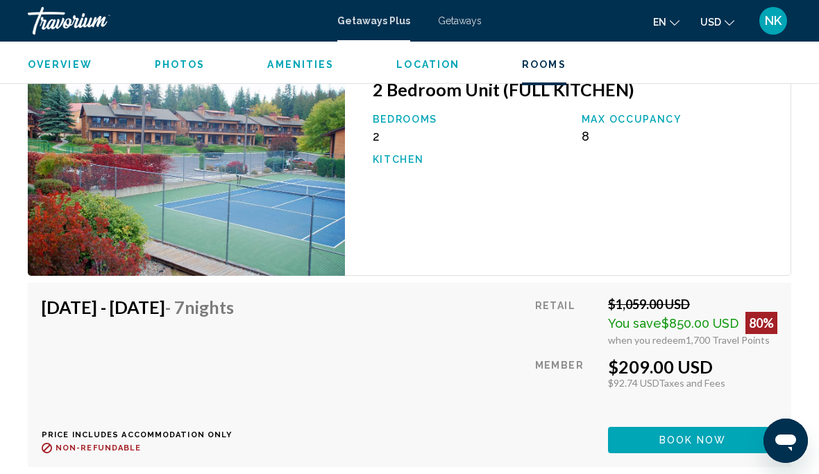
scroll to position [2587, 0]
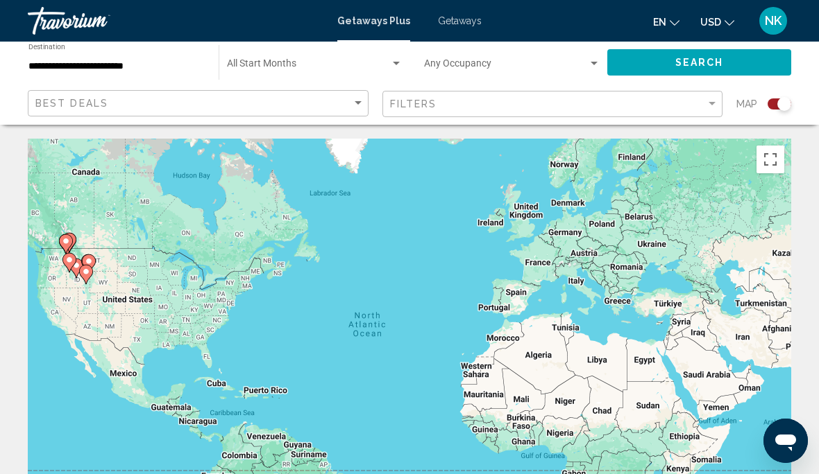
click at [51, 63] on input "**********" at bounding box center [116, 66] width 176 height 11
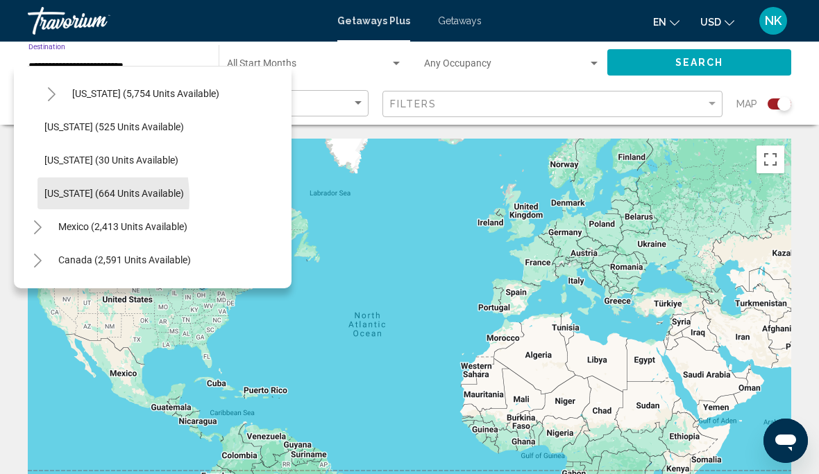
scroll to position [1259, 3]
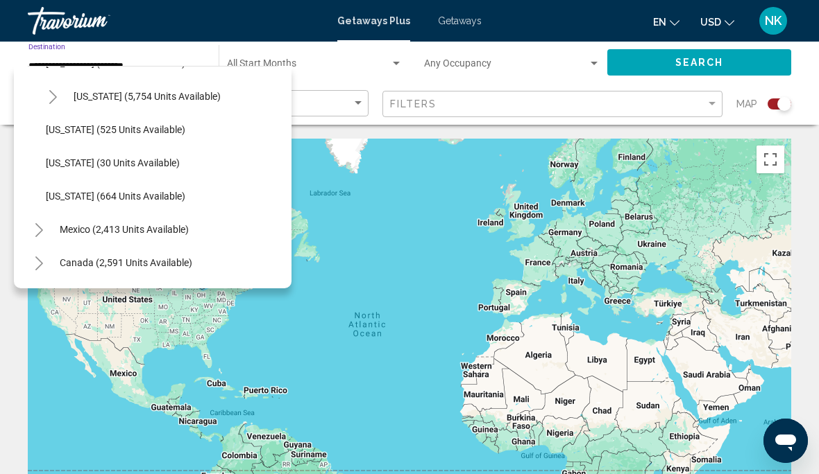
click at [69, 124] on span "Washington (525 units available)" at bounding box center [115, 129] width 139 height 11
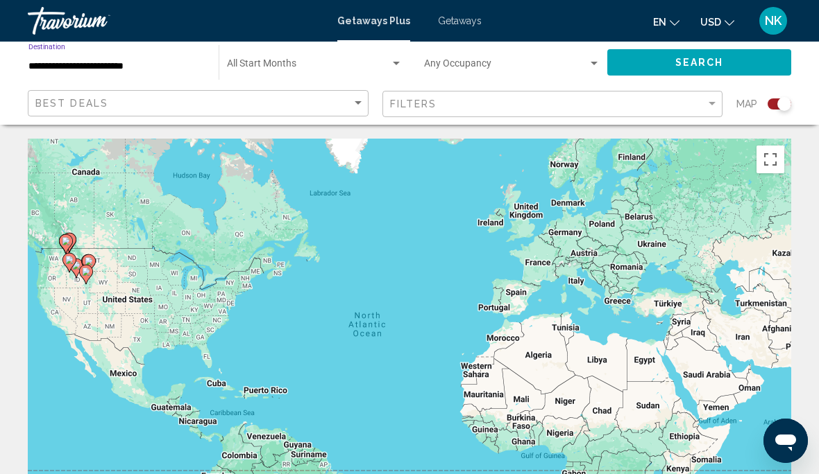
type input "**********"
click at [247, 62] on span "Search widget" at bounding box center [308, 66] width 163 height 11
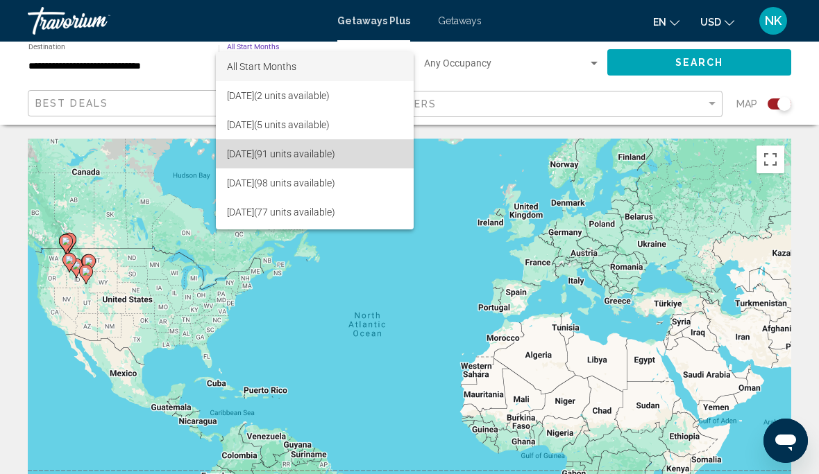
click at [231, 157] on span "October 2025 (91 units available)" at bounding box center [314, 153] width 175 height 29
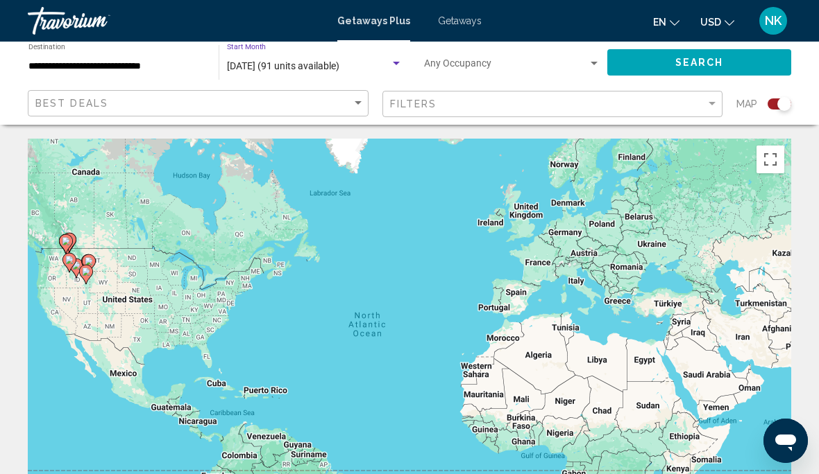
click at [701, 60] on span "Search" at bounding box center [699, 63] width 49 height 11
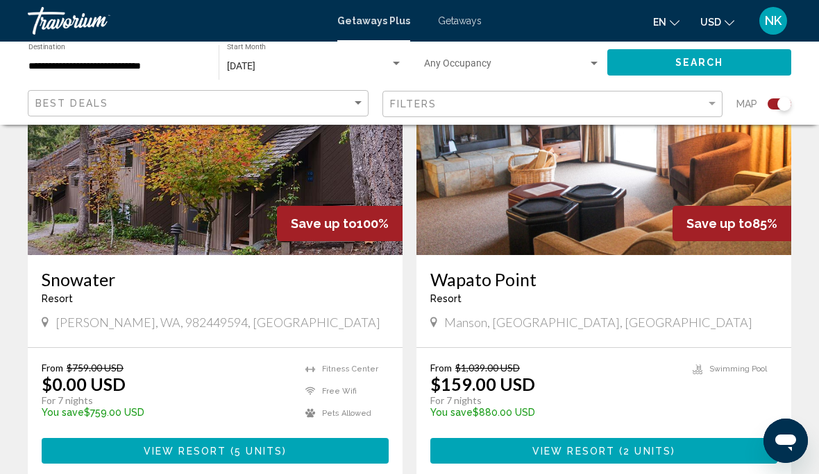
scroll to position [587, 0]
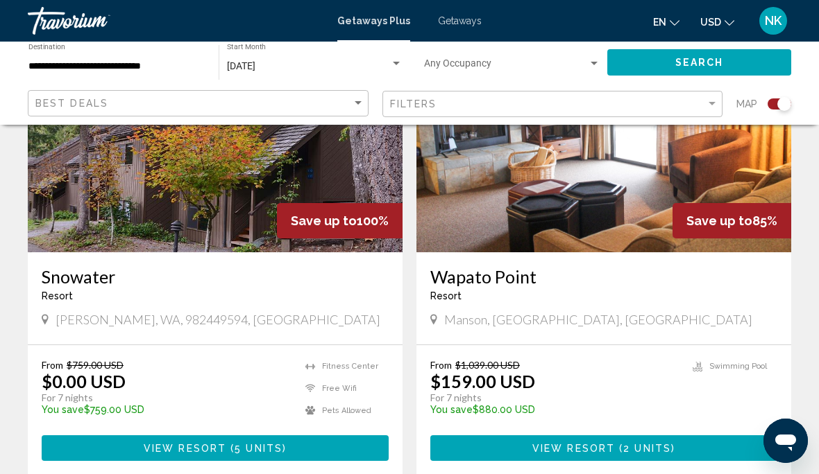
click at [651, 444] on span "2 units" at bounding box center [647, 448] width 48 height 11
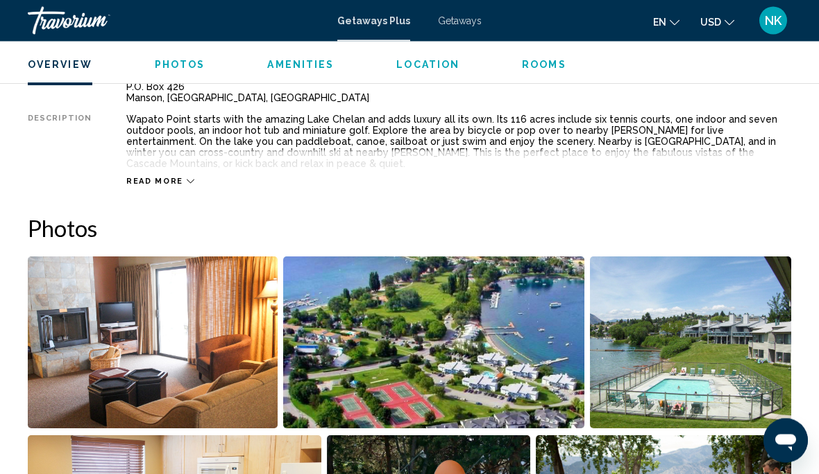
scroll to position [825, 0]
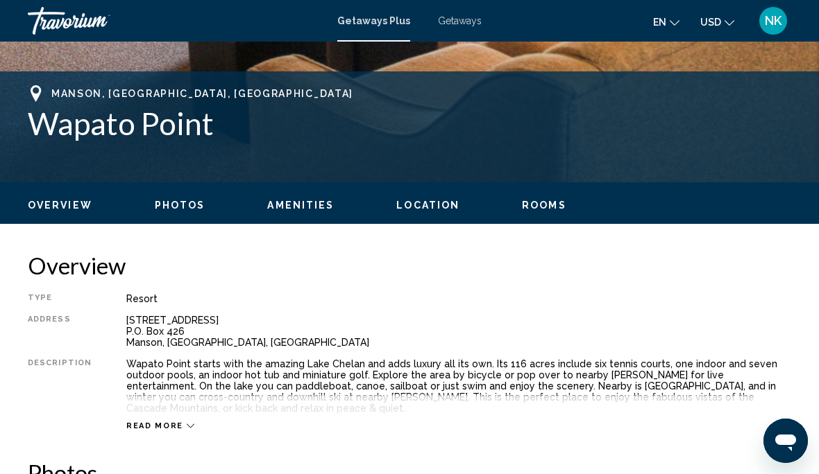
click at [536, 209] on span "Rooms" at bounding box center [544, 205] width 44 height 11
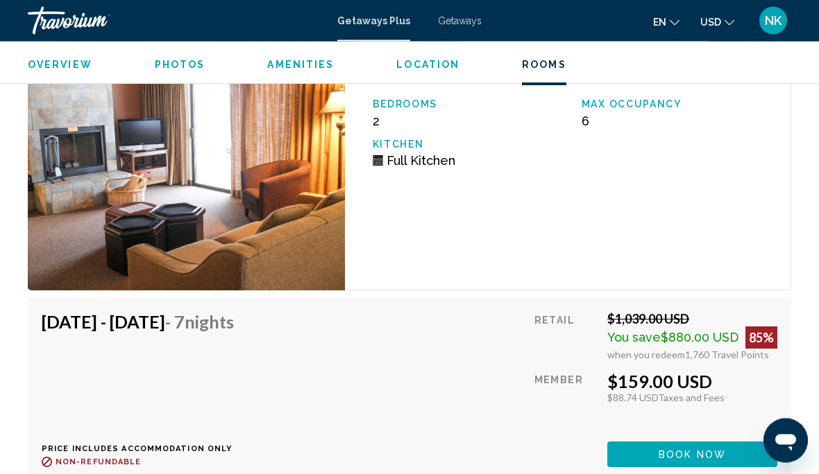
scroll to position [2709, 0]
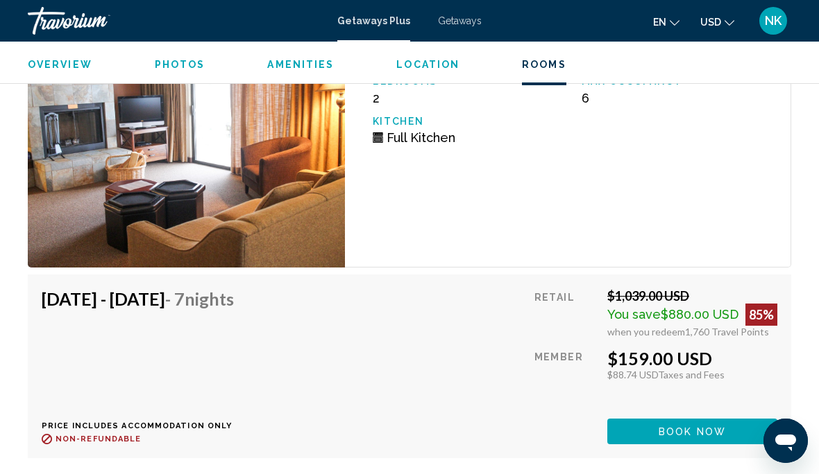
click at [699, 437] on span "Book now" at bounding box center [691, 432] width 67 height 11
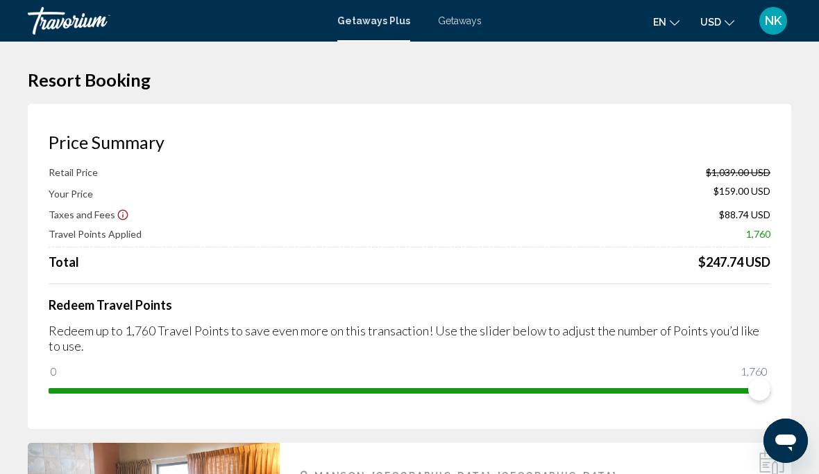
click at [119, 218] on icon "Show Taxes and Fees disclaimer" at bounding box center [123, 215] width 10 height 10
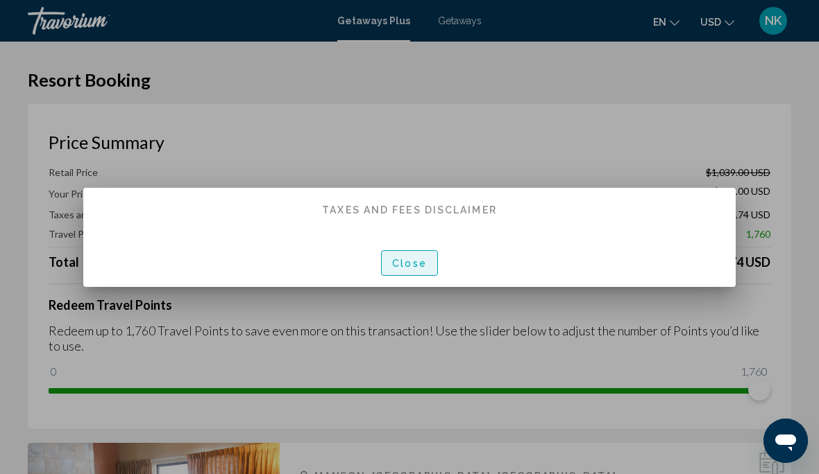
click at [393, 265] on span "Close" at bounding box center [409, 263] width 35 height 11
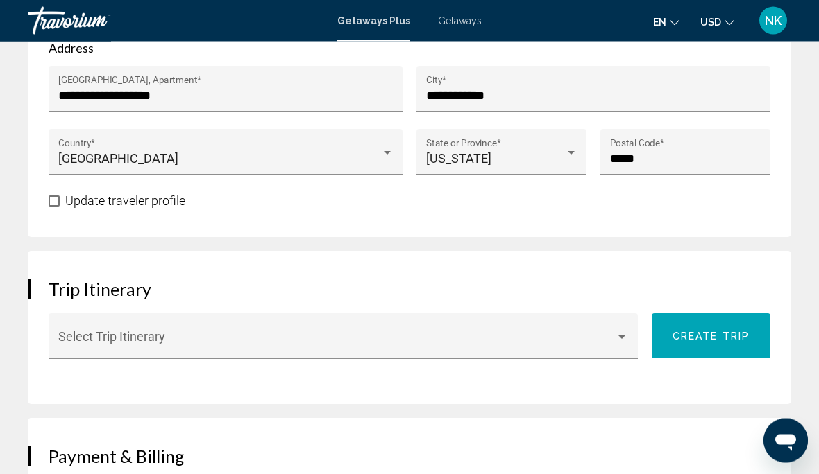
scroll to position [933, 0]
click at [626, 345] on div "Main content" at bounding box center [343, 343] width 570 height 14
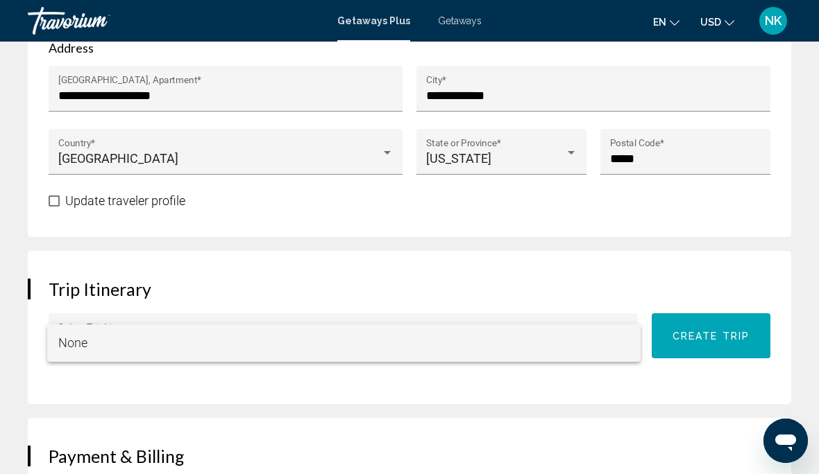
click at [692, 400] on div at bounding box center [409, 237] width 819 height 474
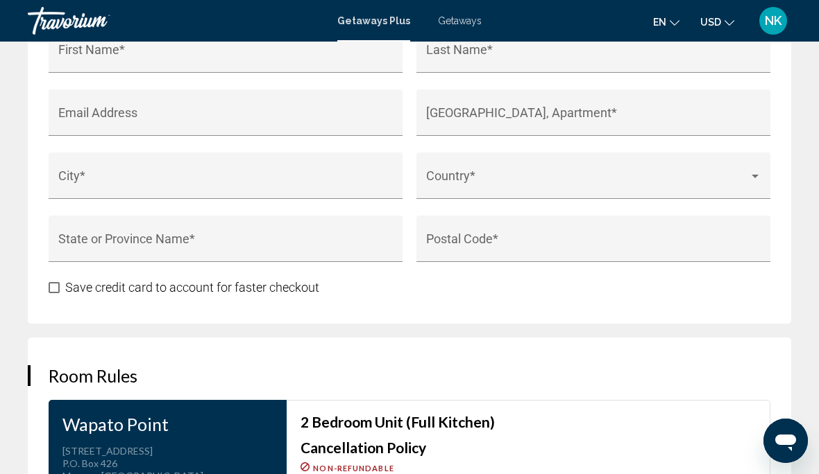
scroll to position [1848, 0]
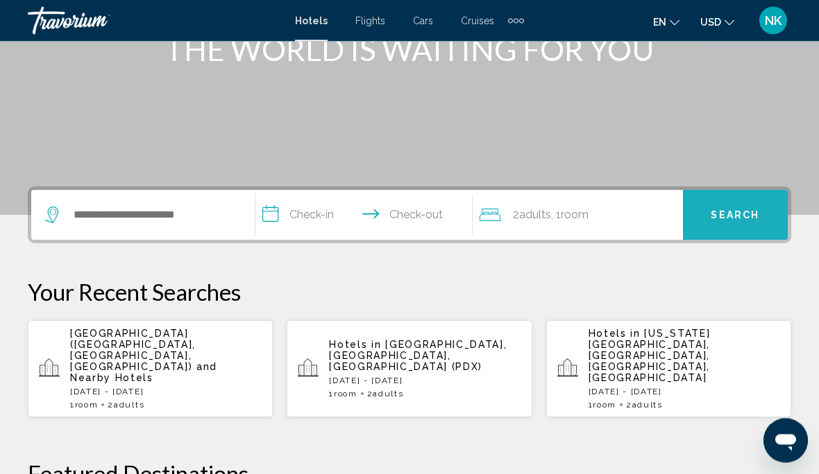
scroll to position [208, 0]
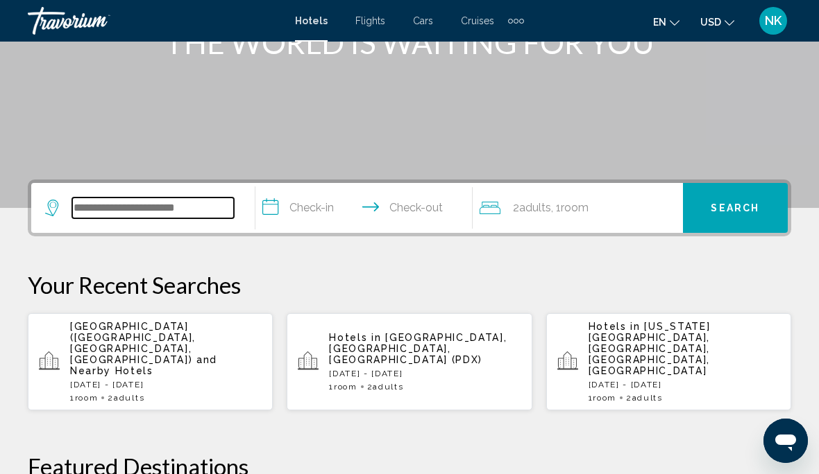
click at [96, 212] on input "Search widget" at bounding box center [153, 208] width 162 height 21
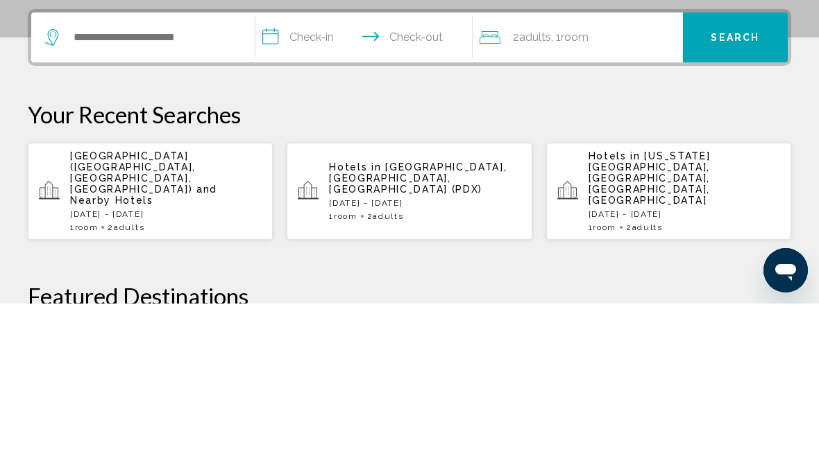
click at [110, 321] on span "[GEOGRAPHIC_DATA] ([GEOGRAPHIC_DATA], [GEOGRAPHIC_DATA], [GEOGRAPHIC_DATA])" at bounding box center [133, 343] width 126 height 44
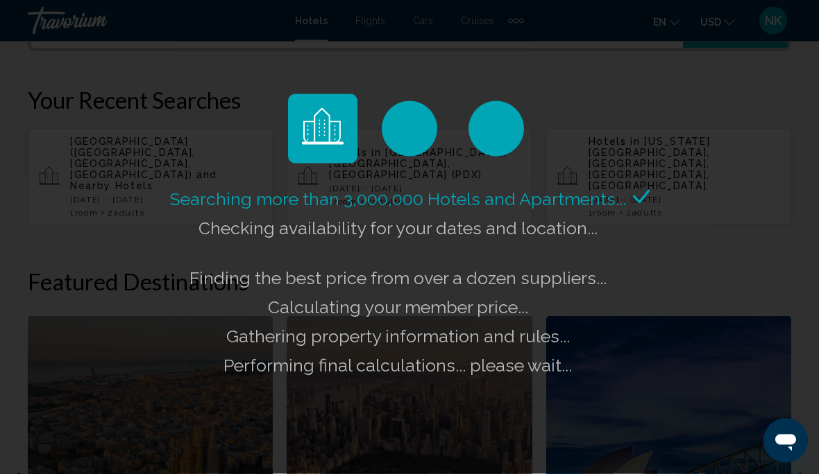
scroll to position [396, 0]
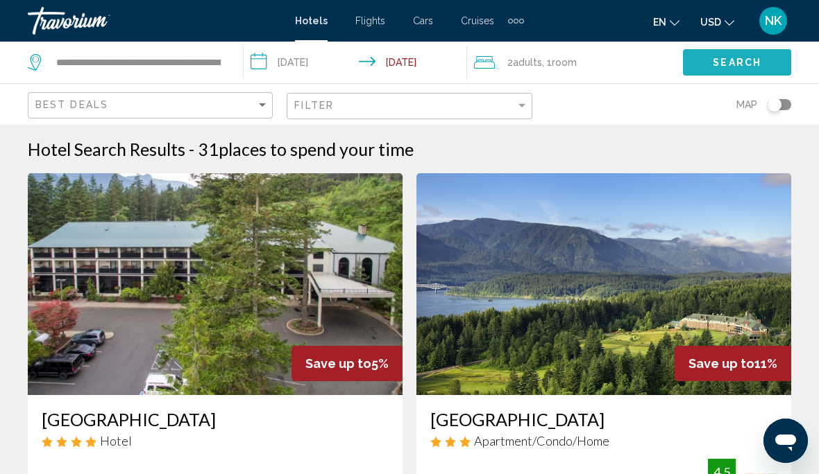
click at [726, 74] on button "Search" at bounding box center [737, 62] width 108 height 26
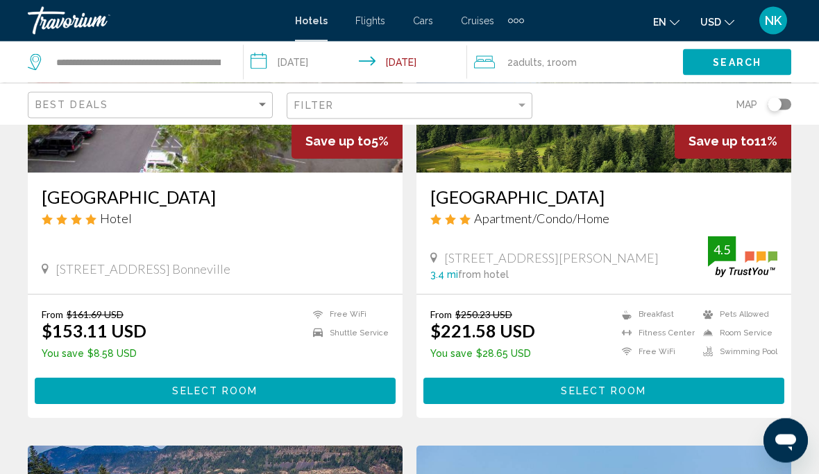
scroll to position [228, 0]
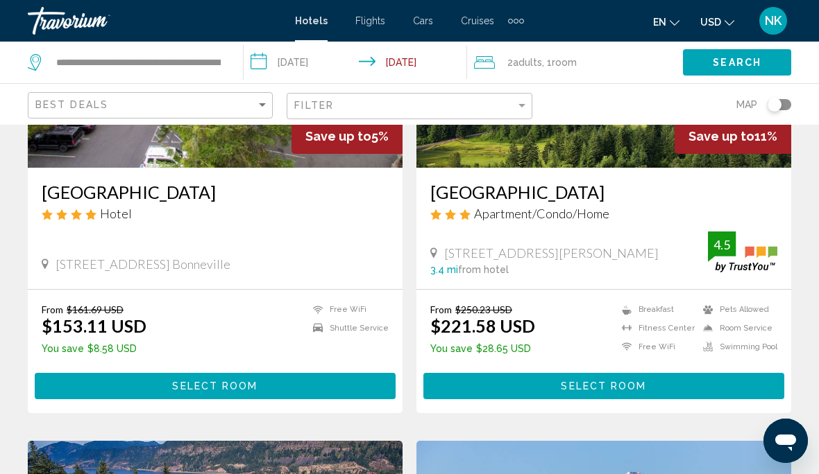
click at [174, 385] on span "Select Room" at bounding box center [214, 387] width 85 height 11
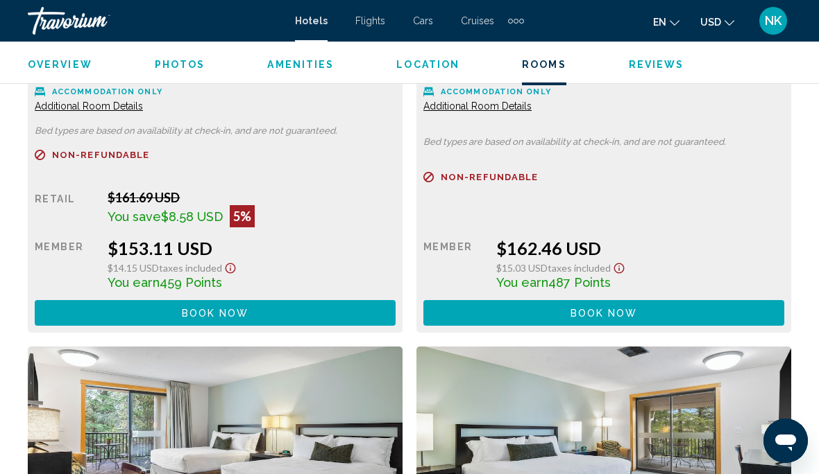
scroll to position [2320, 0]
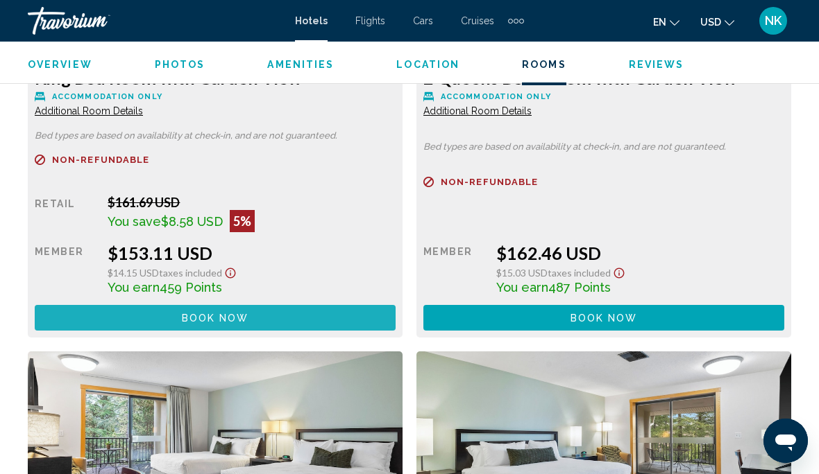
click at [216, 321] on span "Book now" at bounding box center [215, 318] width 67 height 11
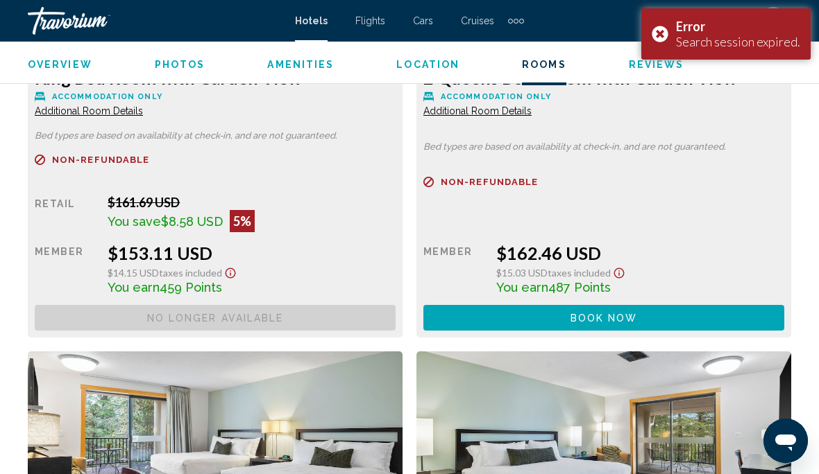
click at [735, 29] on div "Error" at bounding box center [738, 26] width 124 height 15
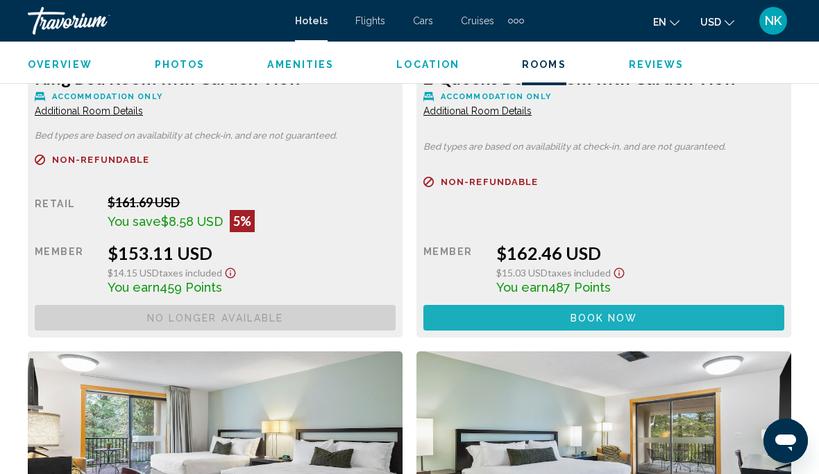
click at [395, 318] on button "Book now No longer available" at bounding box center [215, 318] width 361 height 26
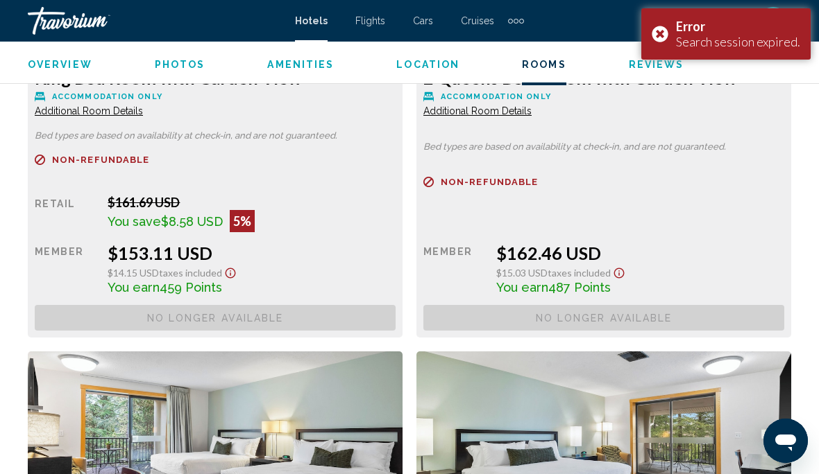
click at [737, 42] on div "Search session expired." at bounding box center [738, 41] width 124 height 15
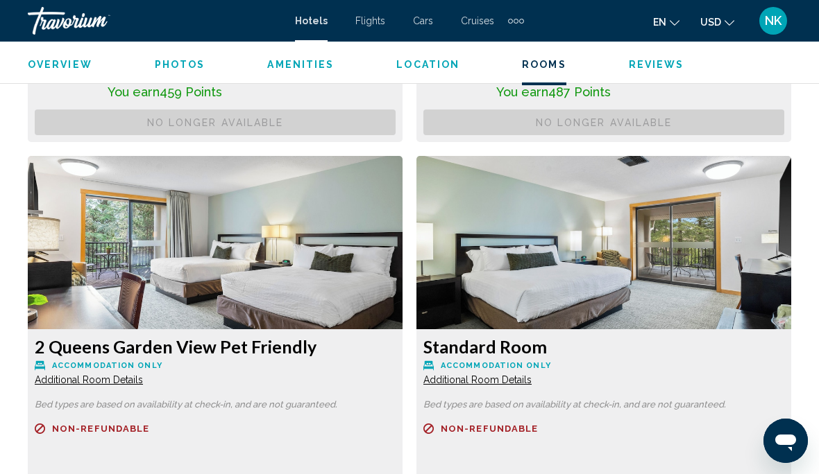
scroll to position [2527, 0]
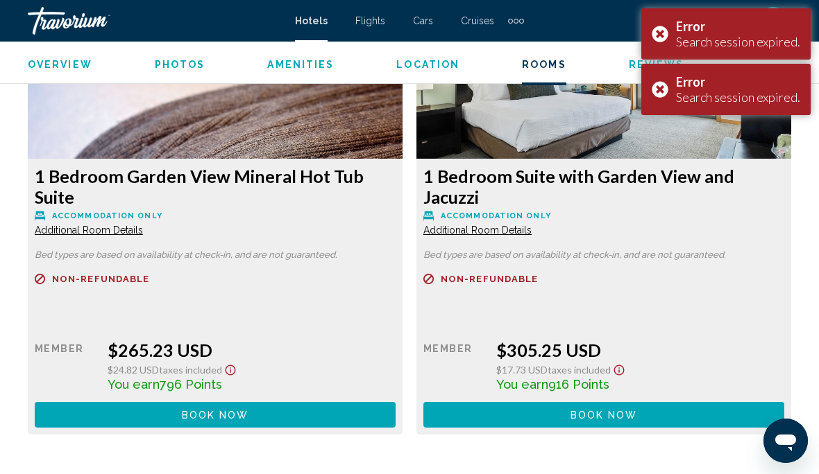
scroll to position [3601, 0]
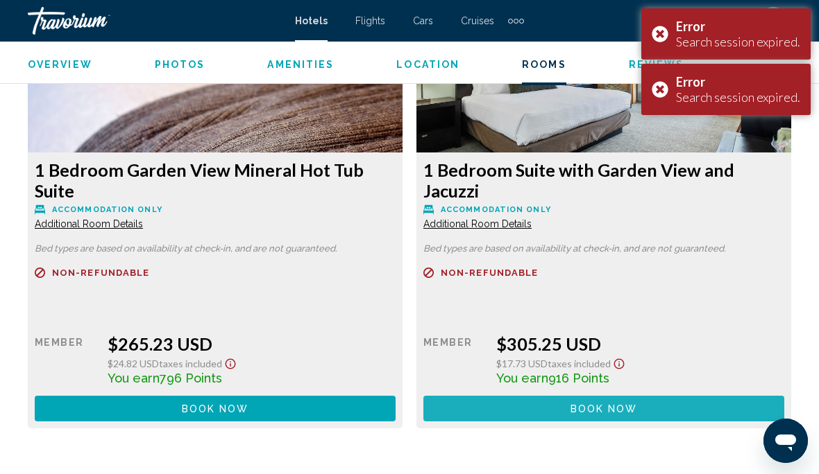
click at [0, 0] on span "Book now" at bounding box center [0, 0] width 0 height 0
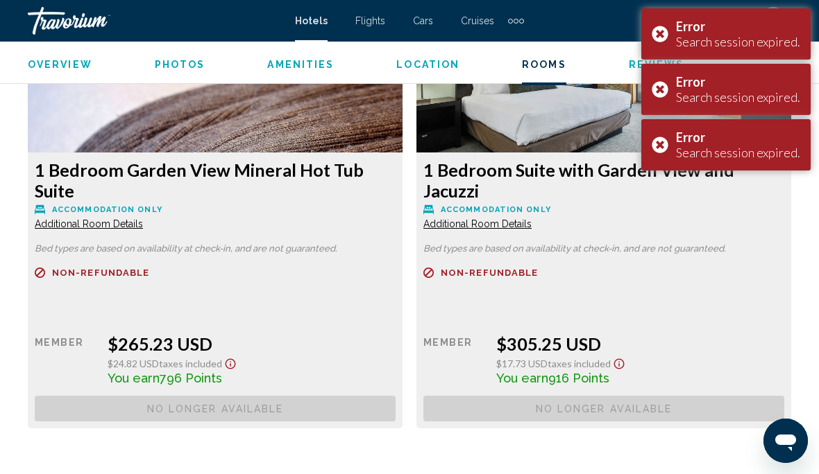
click at [669, 152] on div "Error Search session expired." at bounding box center [725, 144] width 169 height 51
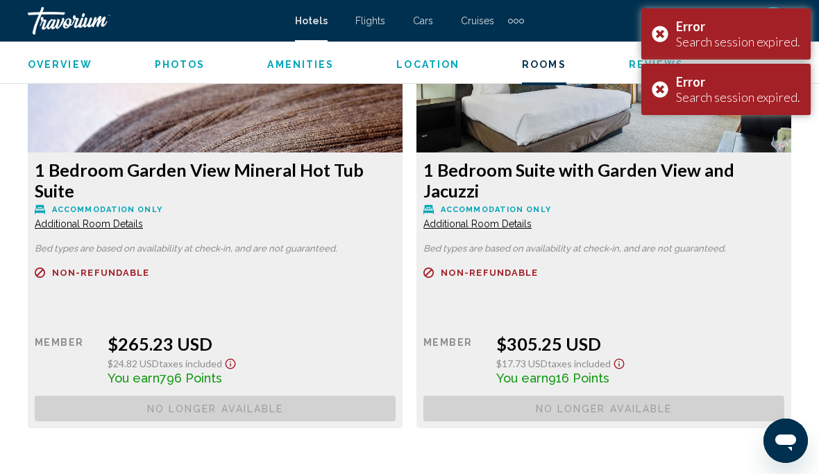
click at [674, 94] on div "Error Search session expired." at bounding box center [725, 89] width 169 height 51
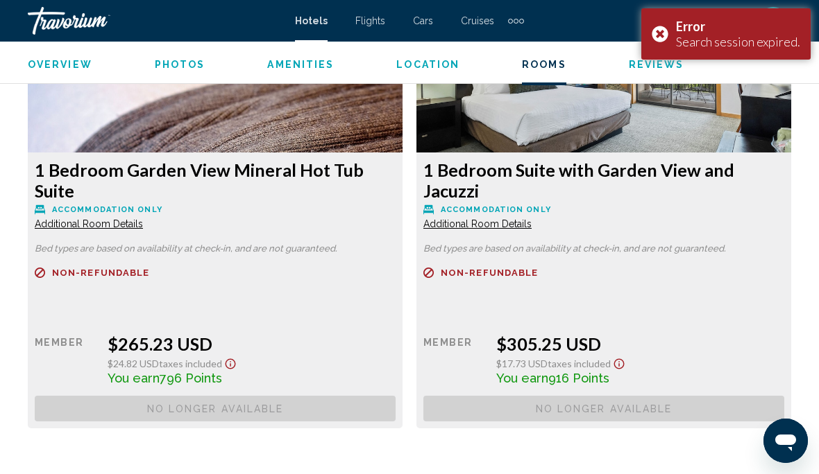
click at [676, 44] on div "Error Search session expired." at bounding box center [725, 33] width 169 height 51
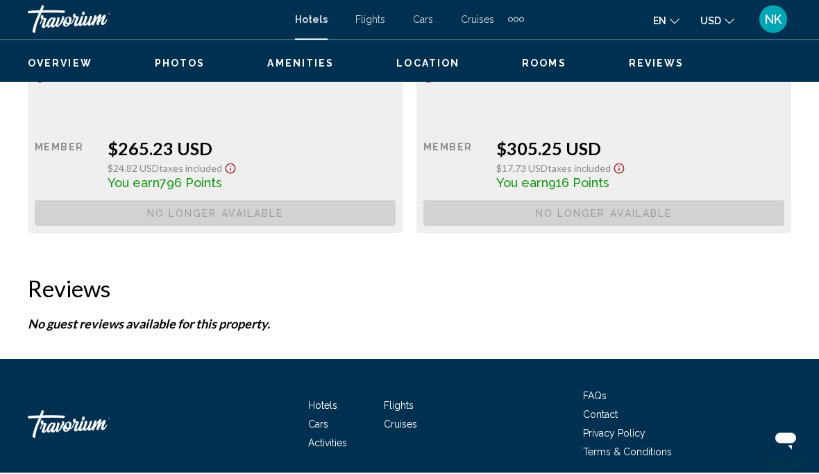
scroll to position [3794, 0]
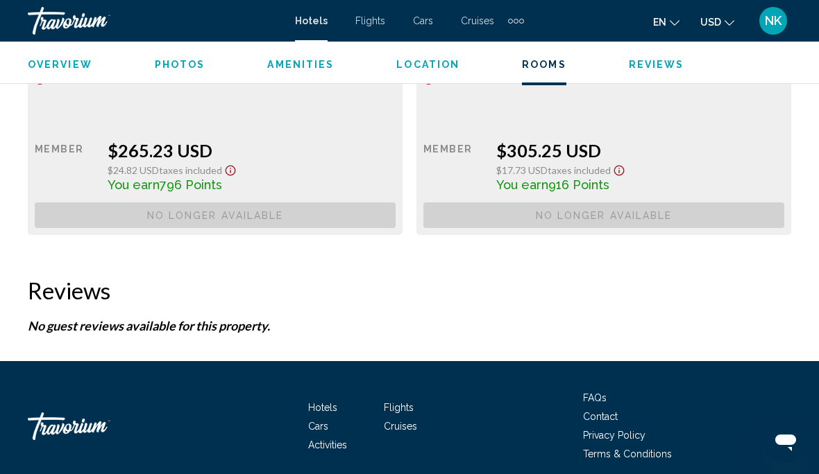
click at [94, 295] on h2 "Reviews" at bounding box center [409, 291] width 763 height 28
click at [104, 330] on p "No guest reviews available for this property." at bounding box center [409, 325] width 763 height 15
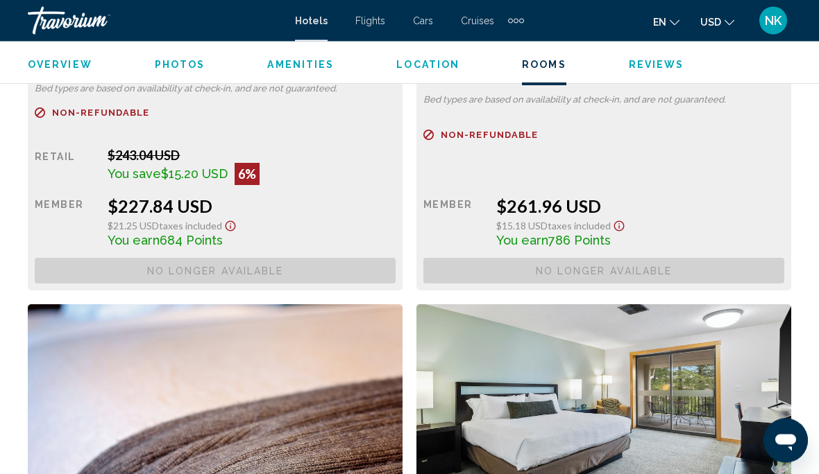
scroll to position [3276, 0]
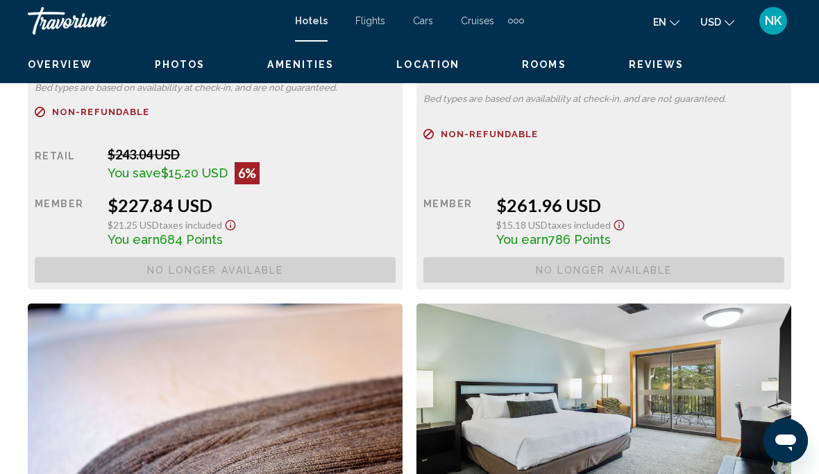
click at [406, 3] on mat-toolbar "Hotels Flights Cars Cruises Activities Hotels Flights Cars Cruises Activities e…" at bounding box center [409, 21] width 819 height 42
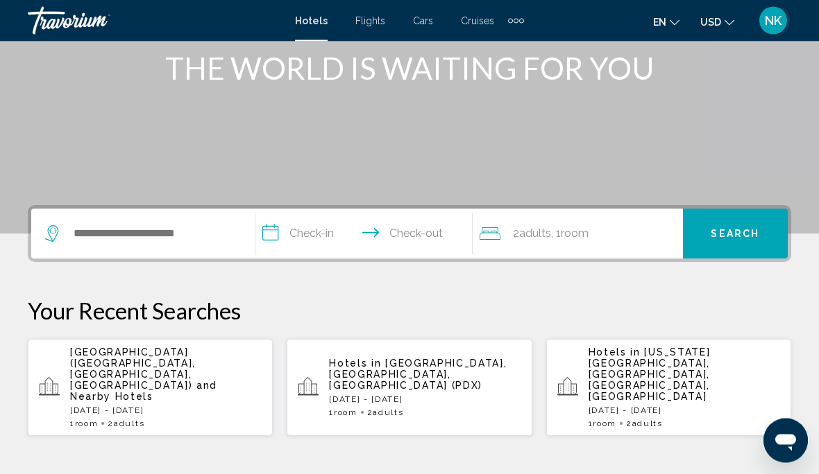
scroll to position [194, 0]
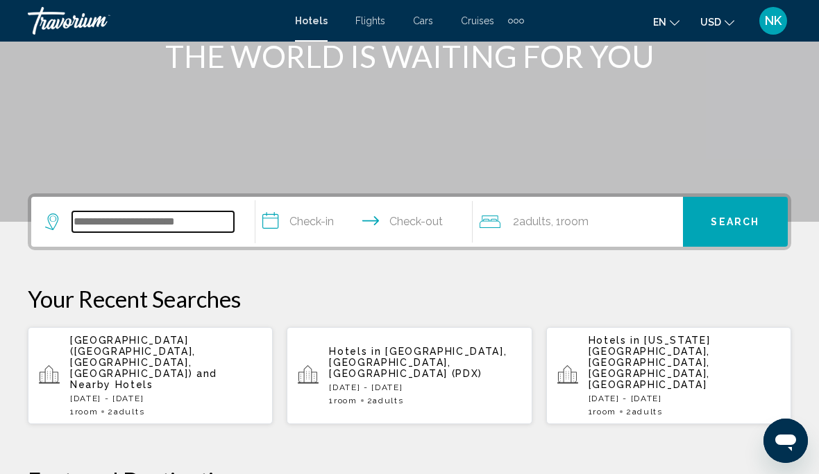
click at [86, 229] on input "Search widget" at bounding box center [153, 222] width 162 height 21
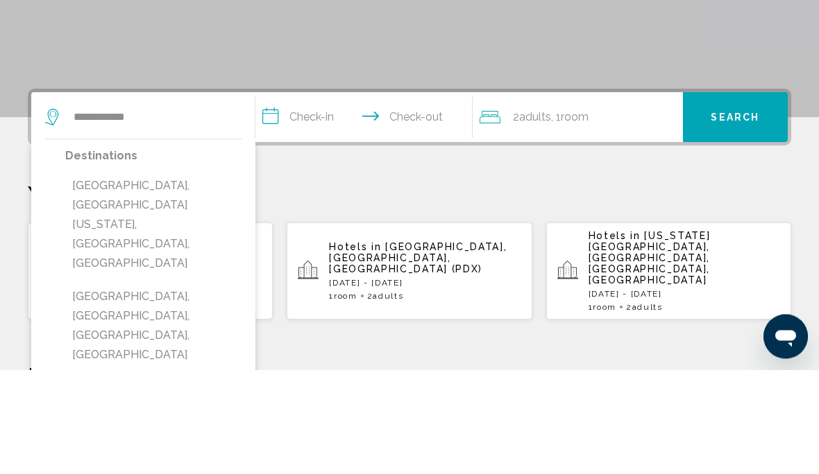
click at [178, 277] on button "[GEOGRAPHIC_DATA], [GEOGRAPHIC_DATA][US_STATE], [GEOGRAPHIC_DATA], [GEOGRAPHIC_…" at bounding box center [153, 329] width 176 height 104
type input "**********"
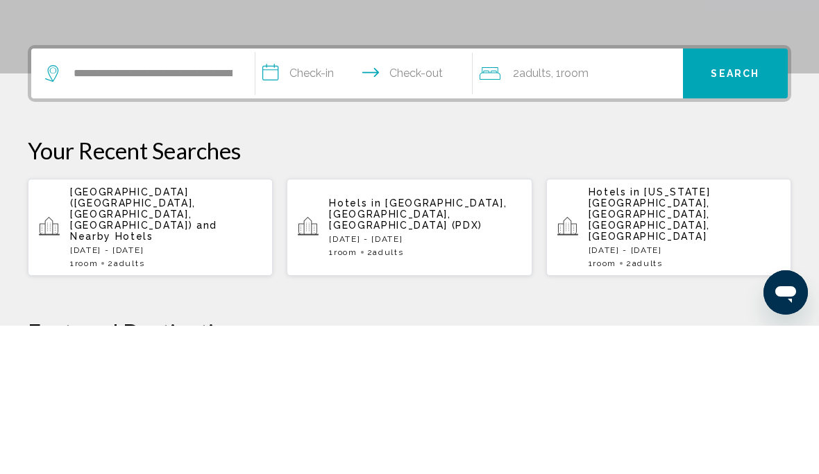
click at [325, 197] on input "**********" at bounding box center [366, 224] width 223 height 54
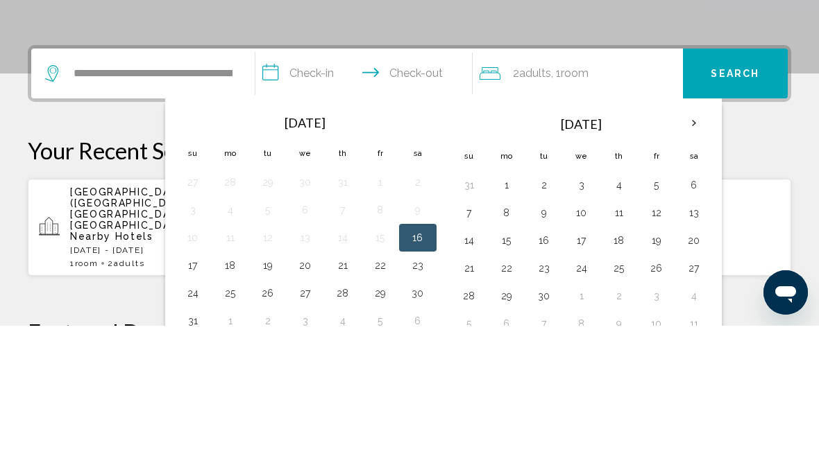
scroll to position [343, 0]
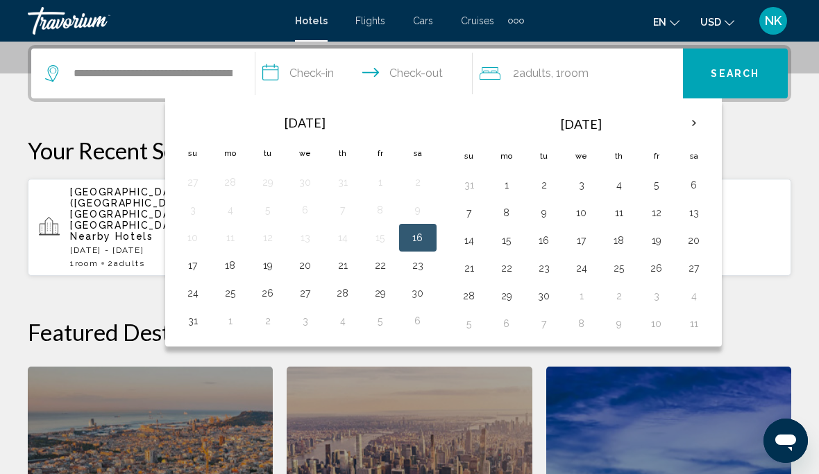
click at [203, 271] on button "17" at bounding box center [193, 265] width 22 height 19
click at [416, 84] on input "**********" at bounding box center [366, 76] width 223 height 54
click at [241, 271] on button "18" at bounding box center [230, 265] width 22 height 19
type input "**********"
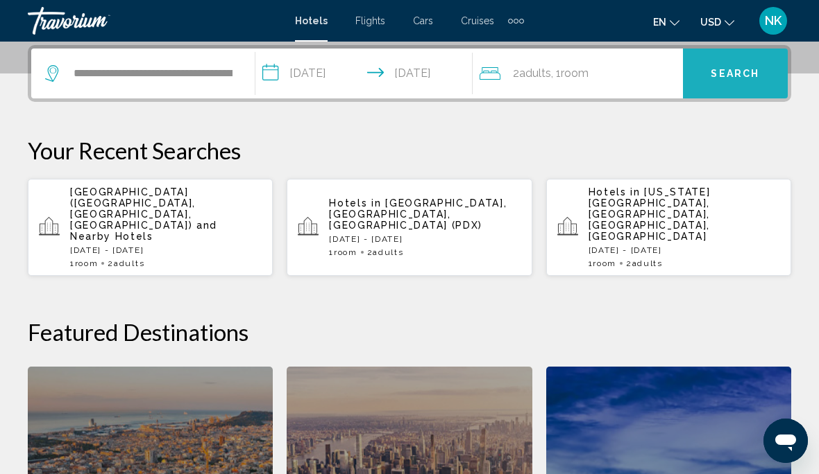
click at [741, 81] on button "Search" at bounding box center [735, 74] width 105 height 50
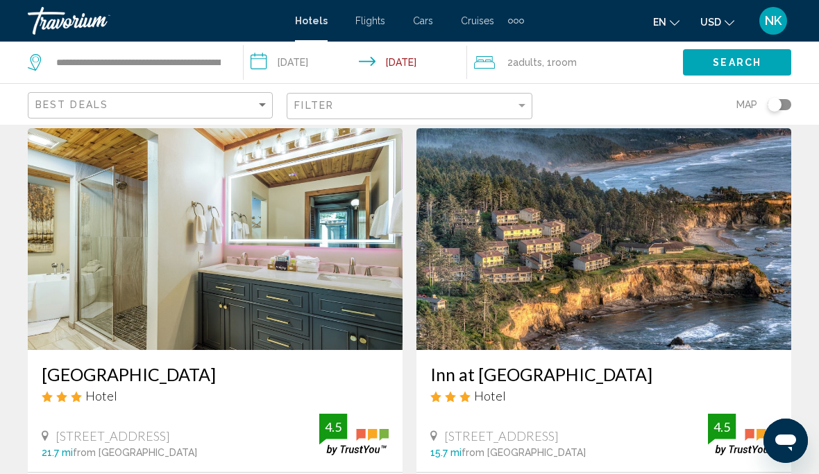
scroll to position [2525, 0]
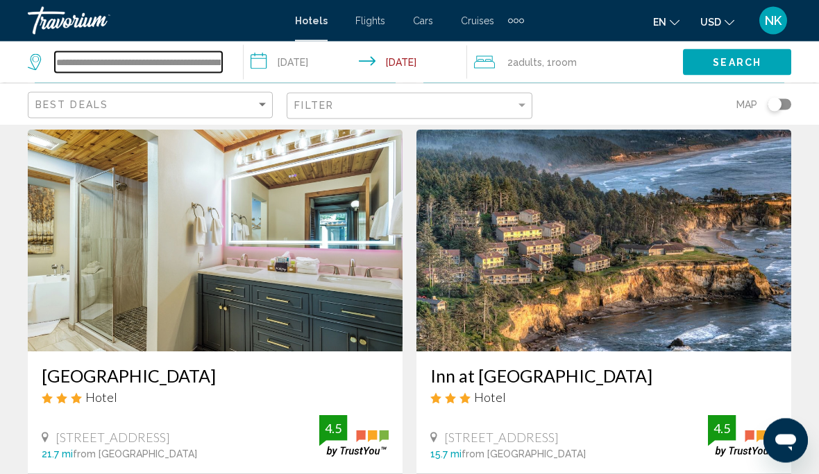
click at [105, 60] on input "**********" at bounding box center [138, 62] width 167 height 21
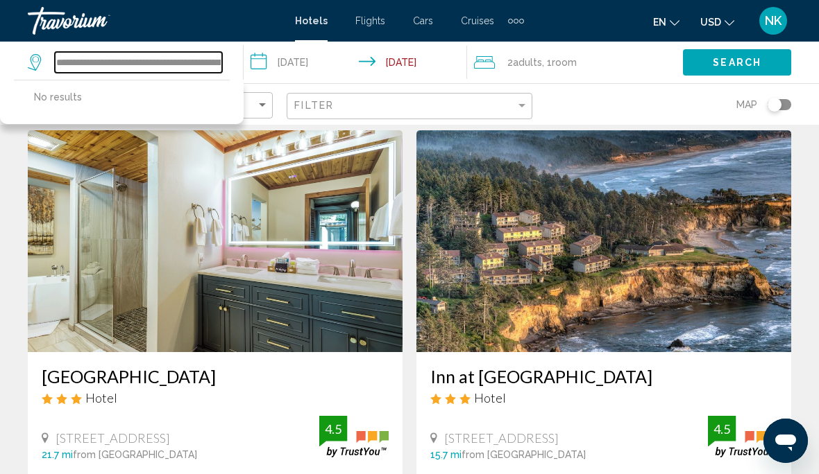
click at [216, 64] on input "**********" at bounding box center [138, 62] width 167 height 21
click at [172, 65] on input "**********" at bounding box center [138, 62] width 167 height 21
type input "*"
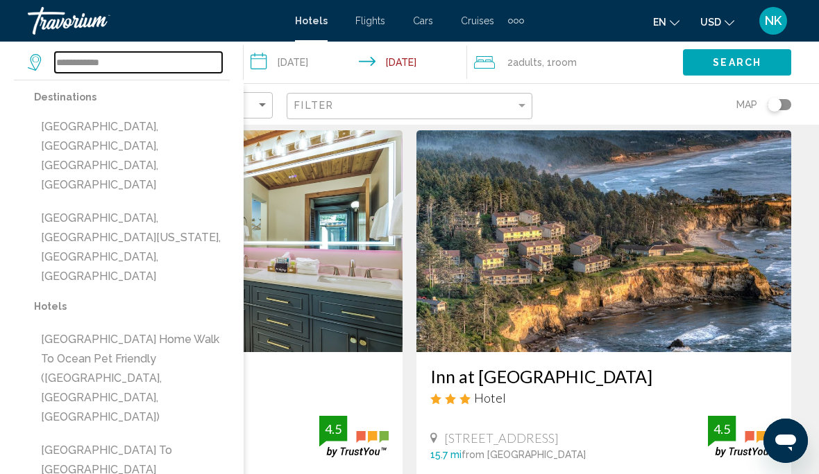
scroll to position [2524, 0]
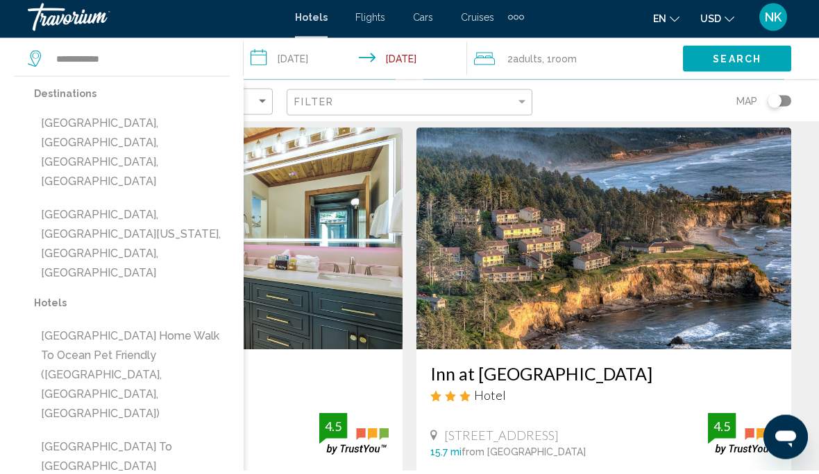
click at [151, 205] on button "[GEOGRAPHIC_DATA], [GEOGRAPHIC_DATA][US_STATE], [GEOGRAPHIC_DATA], [GEOGRAPHIC_…" at bounding box center [132, 247] width 196 height 85
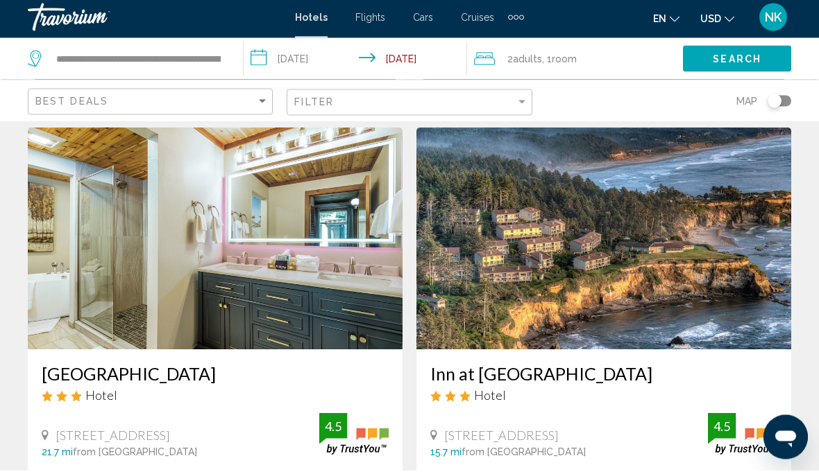
click at [732, 58] on span "Search" at bounding box center [736, 63] width 49 height 11
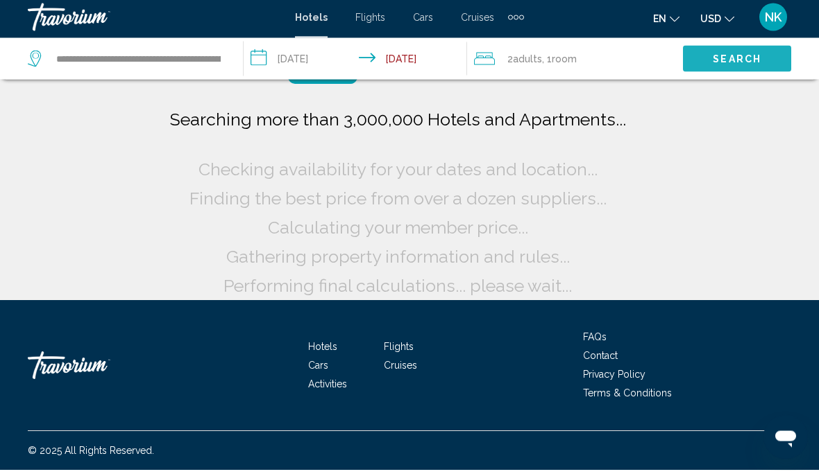
scroll to position [31, 0]
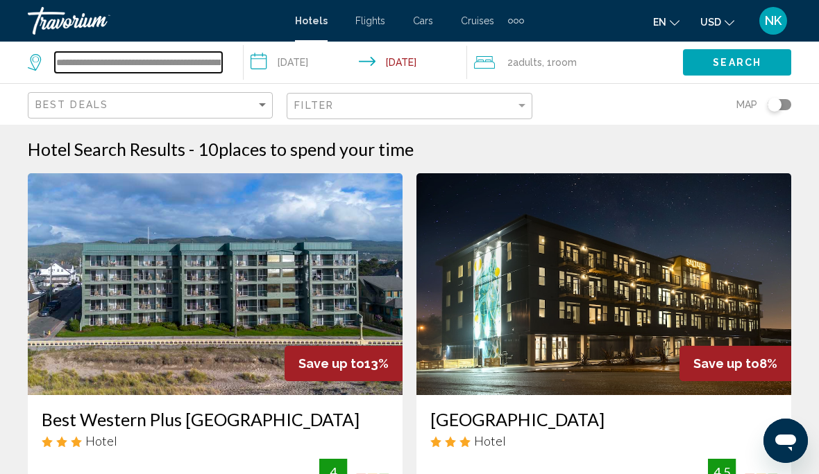
click at [126, 55] on input "**********" at bounding box center [138, 62] width 167 height 21
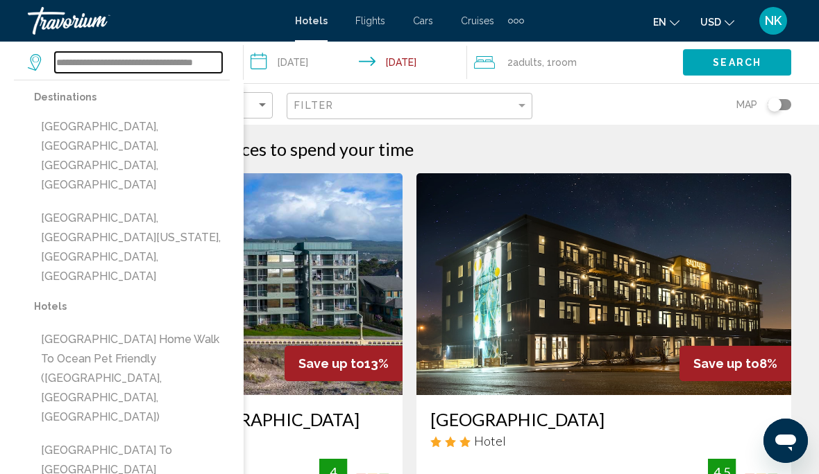
click at [92, 69] on input "**********" at bounding box center [138, 62] width 167 height 21
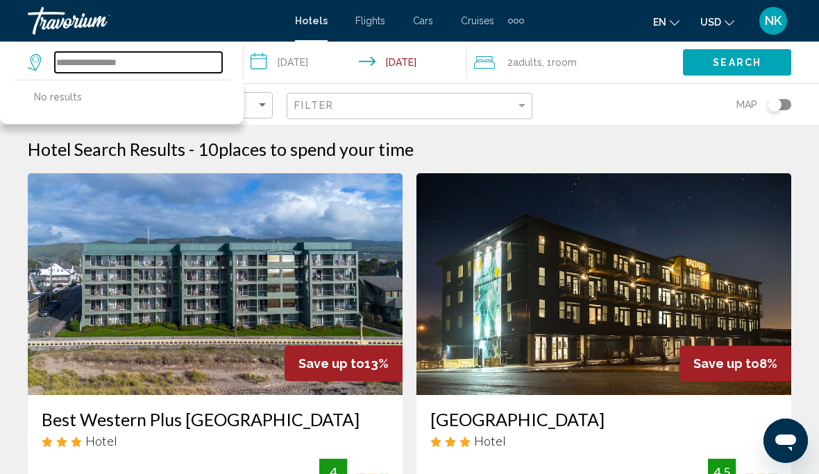
type input "*******"
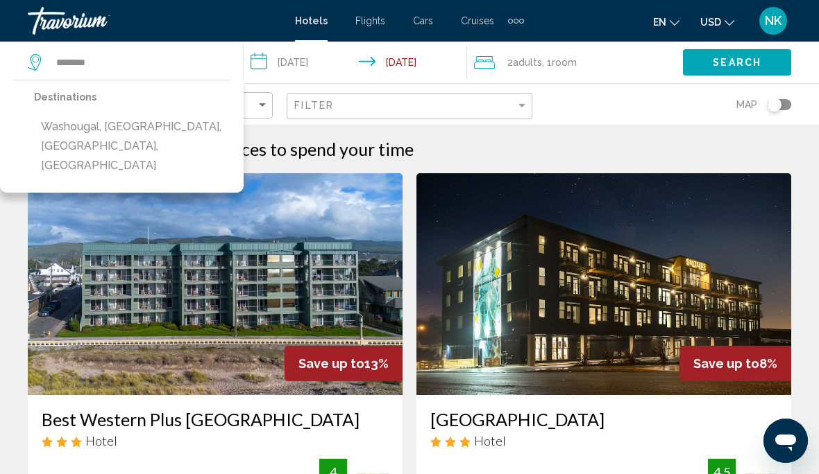
click at [114, 124] on button "Washougal, [GEOGRAPHIC_DATA], [GEOGRAPHIC_DATA], [GEOGRAPHIC_DATA]" at bounding box center [132, 146] width 196 height 65
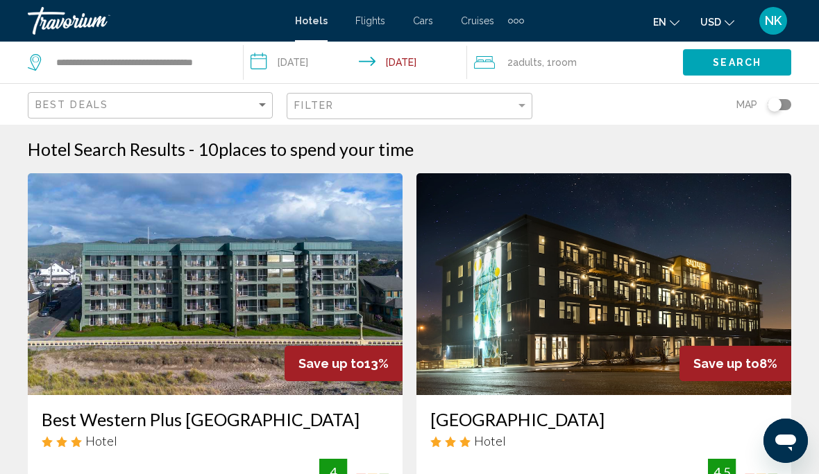
click at [734, 71] on button "Search" at bounding box center [737, 62] width 108 height 26
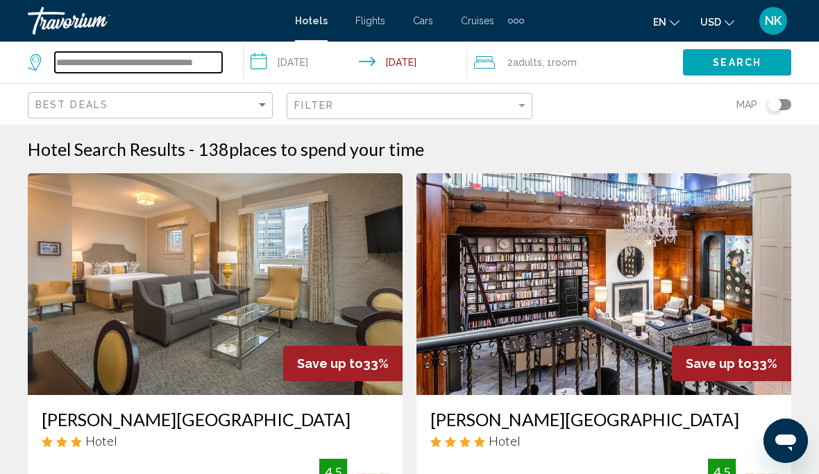
click at [107, 57] on input "**********" at bounding box center [138, 62] width 167 height 21
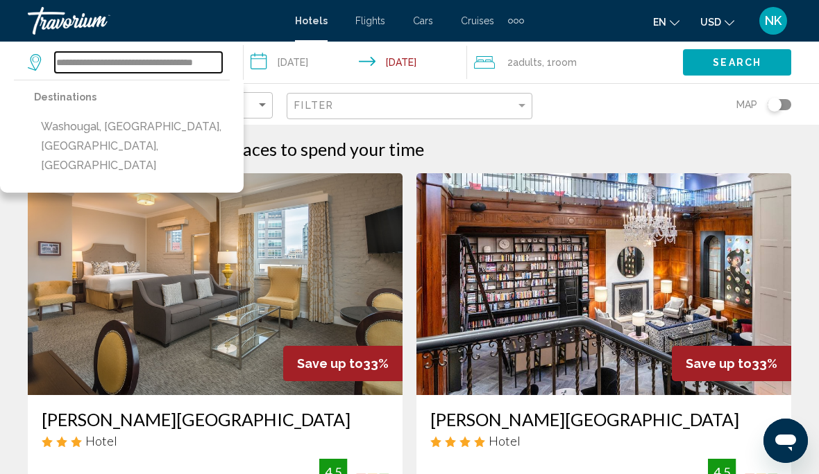
click at [213, 64] on input "**********" at bounding box center [138, 62] width 167 height 21
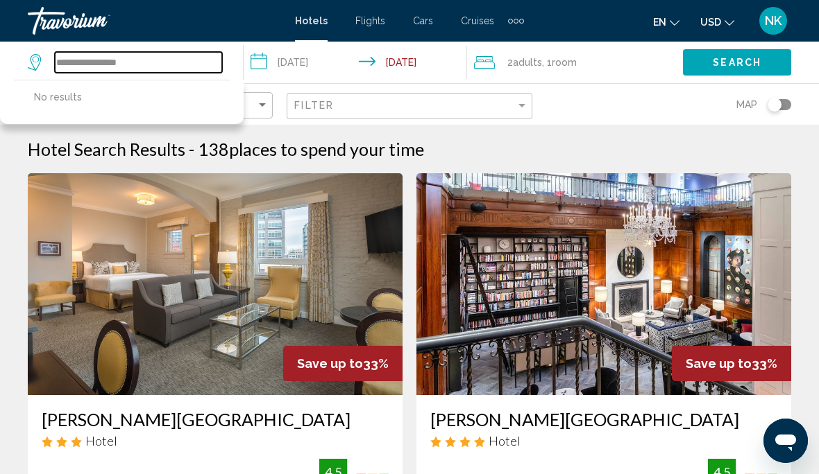
click at [145, 58] on input "**********" at bounding box center [138, 62] width 167 height 21
type input "*"
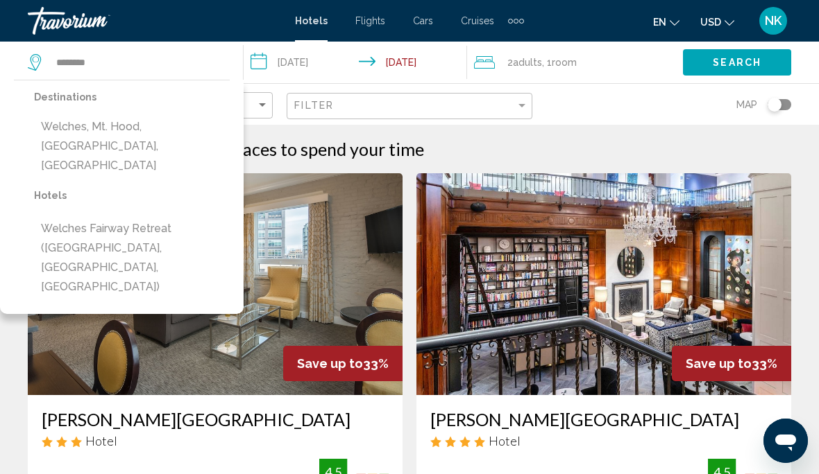
click at [151, 139] on button "Welches, Mt. Hood, [GEOGRAPHIC_DATA], [GEOGRAPHIC_DATA]" at bounding box center [132, 146] width 196 height 65
type input "**********"
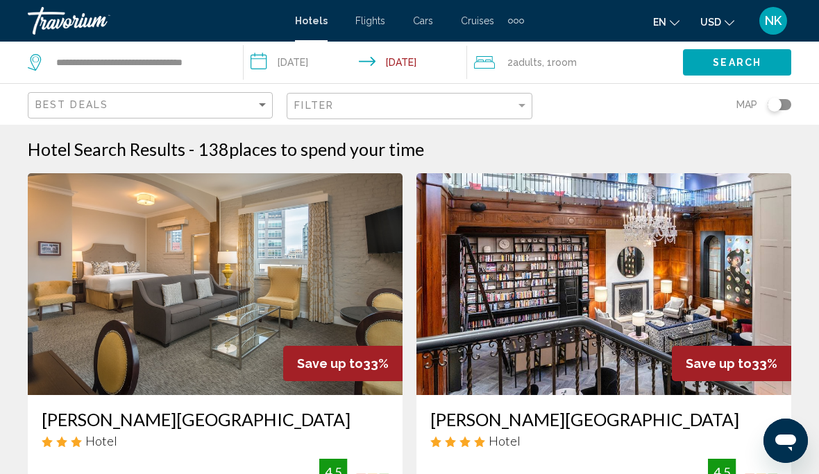
click at [746, 61] on span "Search" at bounding box center [736, 63] width 49 height 11
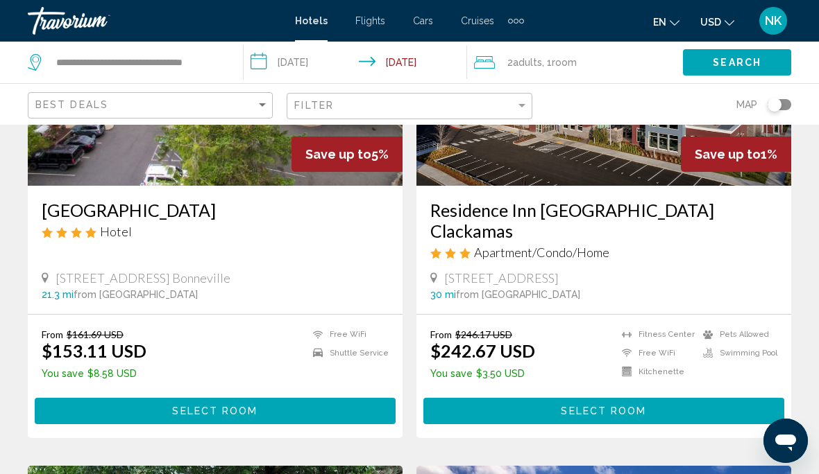
scroll to position [1756, 0]
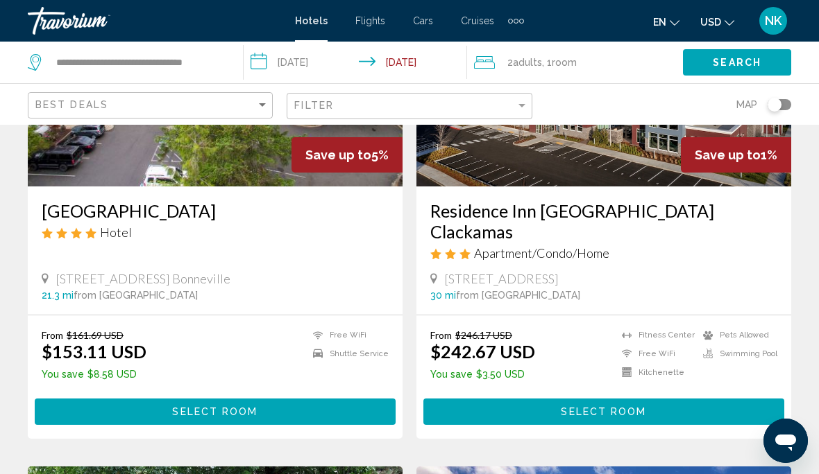
click at [182, 407] on span "Select Room" at bounding box center [214, 412] width 85 height 11
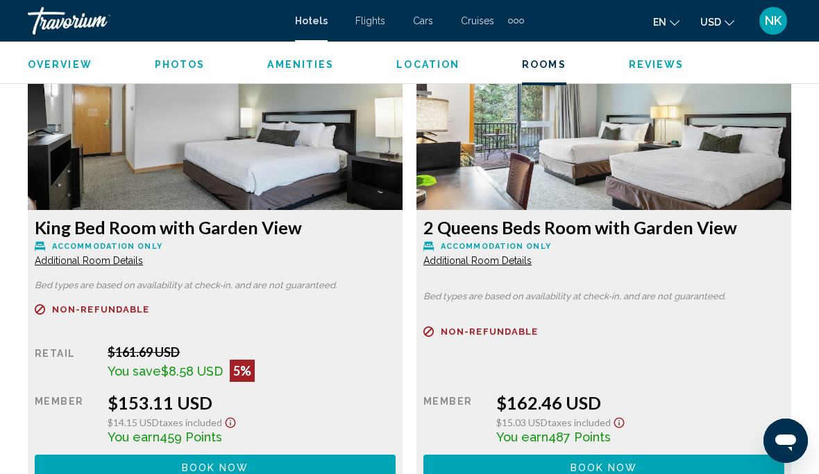
scroll to position [2174, 0]
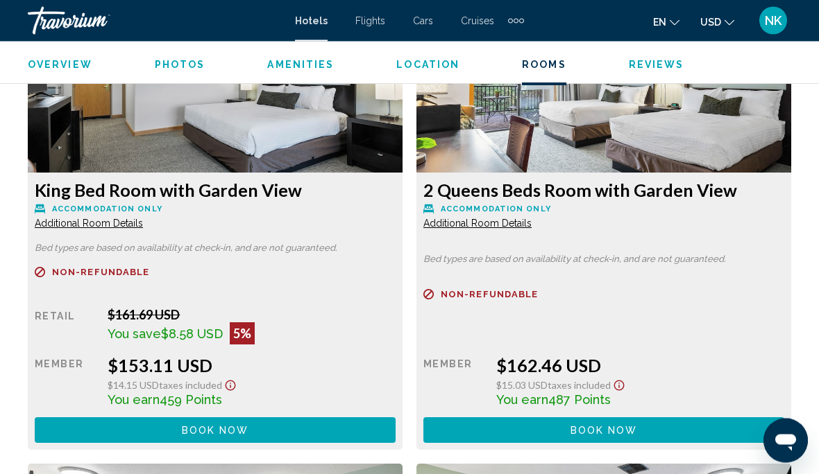
click at [194, 437] on button "Book now No longer available" at bounding box center [215, 431] width 361 height 26
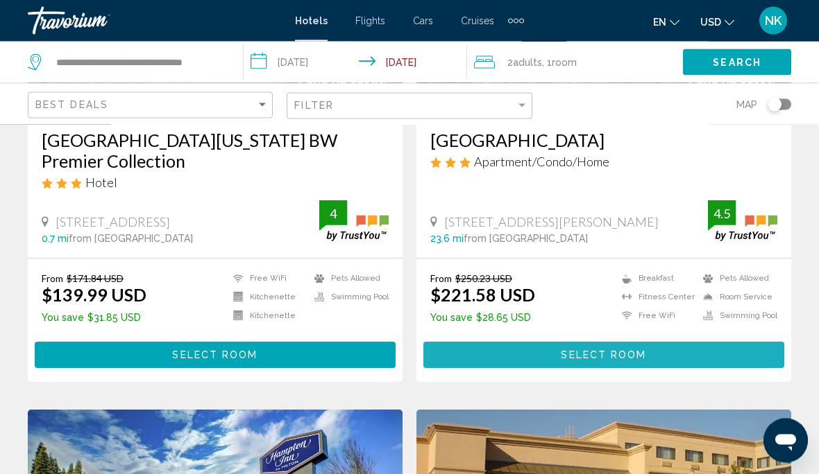
scroll to position [280, 0]
click at [718, 357] on button "Select Room" at bounding box center [603, 355] width 361 height 26
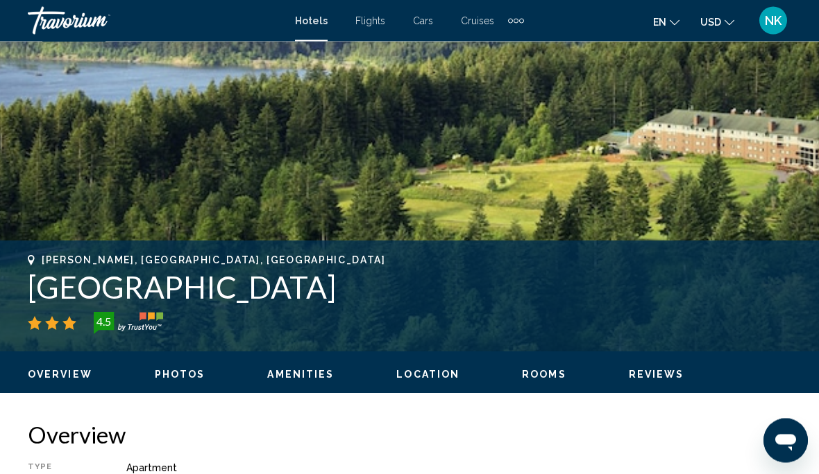
scroll to position [337, 0]
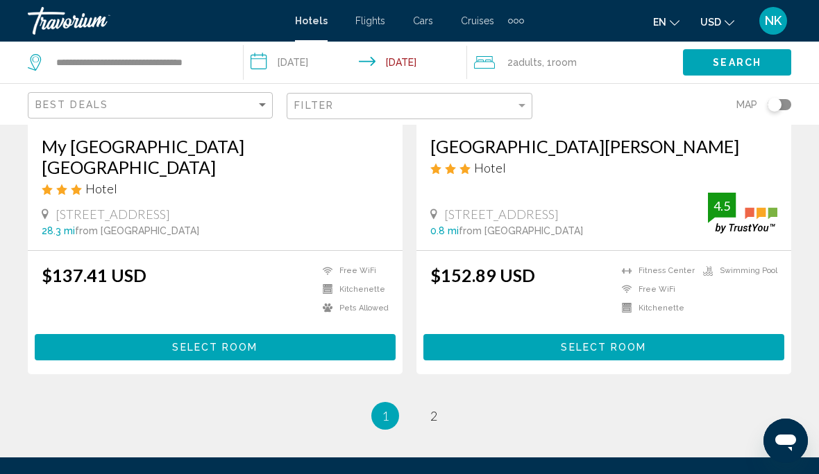
scroll to position [2841, 0]
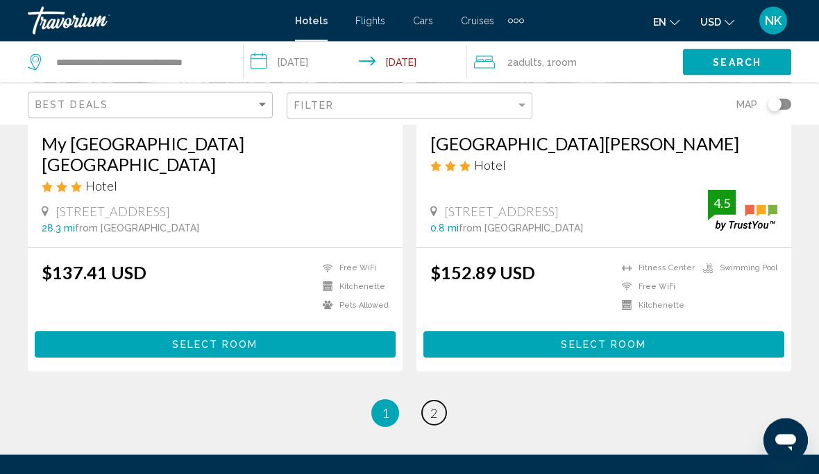
click at [430, 406] on span "2" at bounding box center [433, 413] width 7 height 15
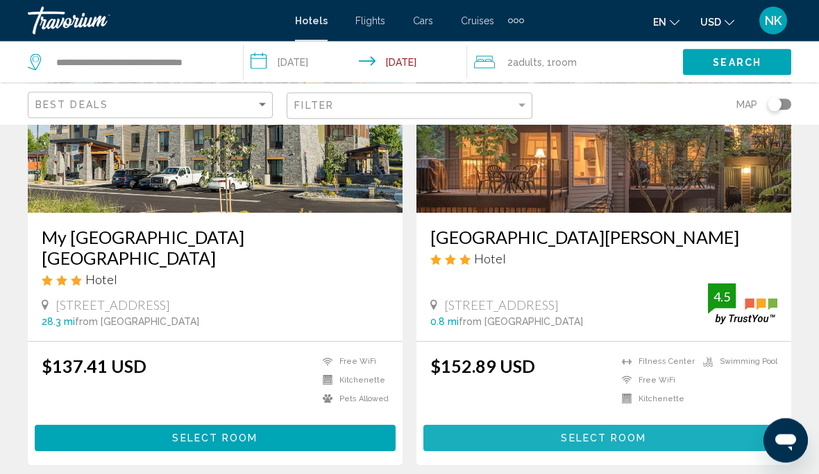
scroll to position [2748, 0]
click at [706, 425] on button "Select Room" at bounding box center [603, 438] width 361 height 26
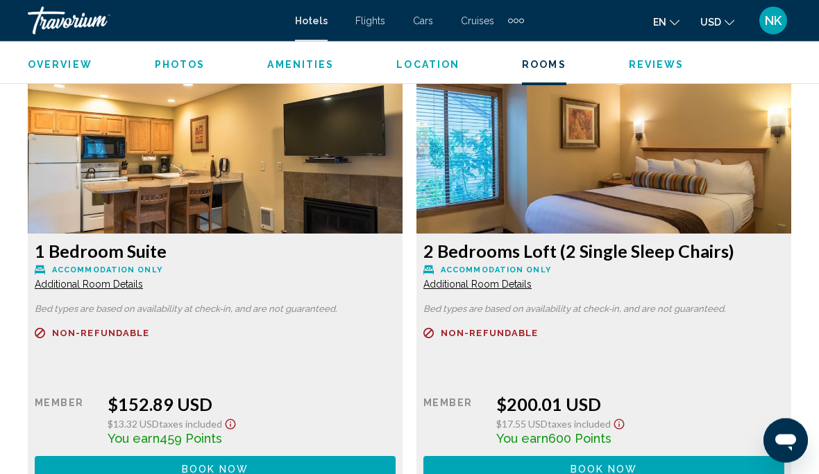
scroll to position [2151, 0]
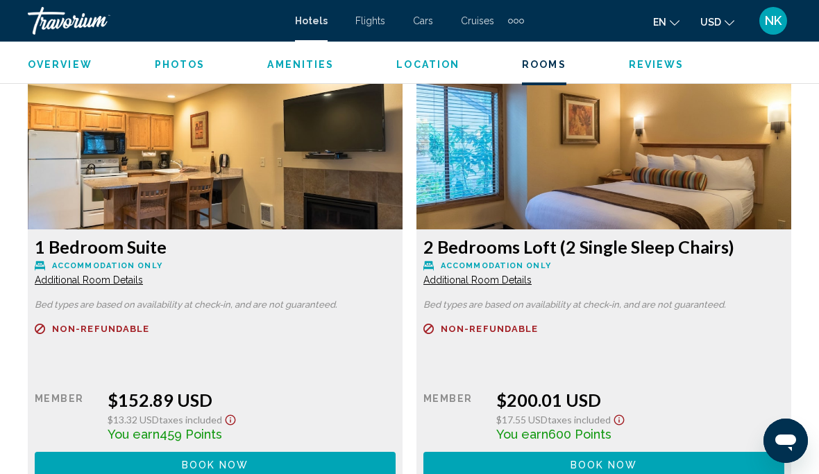
click at [73, 285] on span "Additional Room Details" at bounding box center [89, 280] width 108 height 11
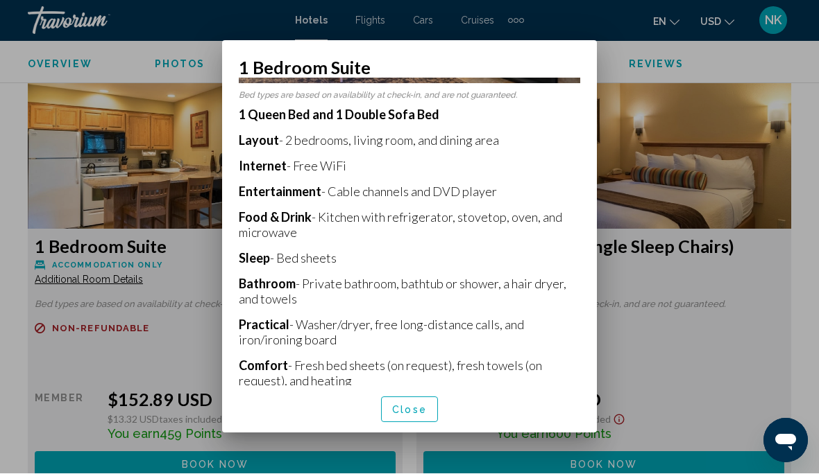
scroll to position [234, 0]
